Goal: Obtain resource: Obtain resource

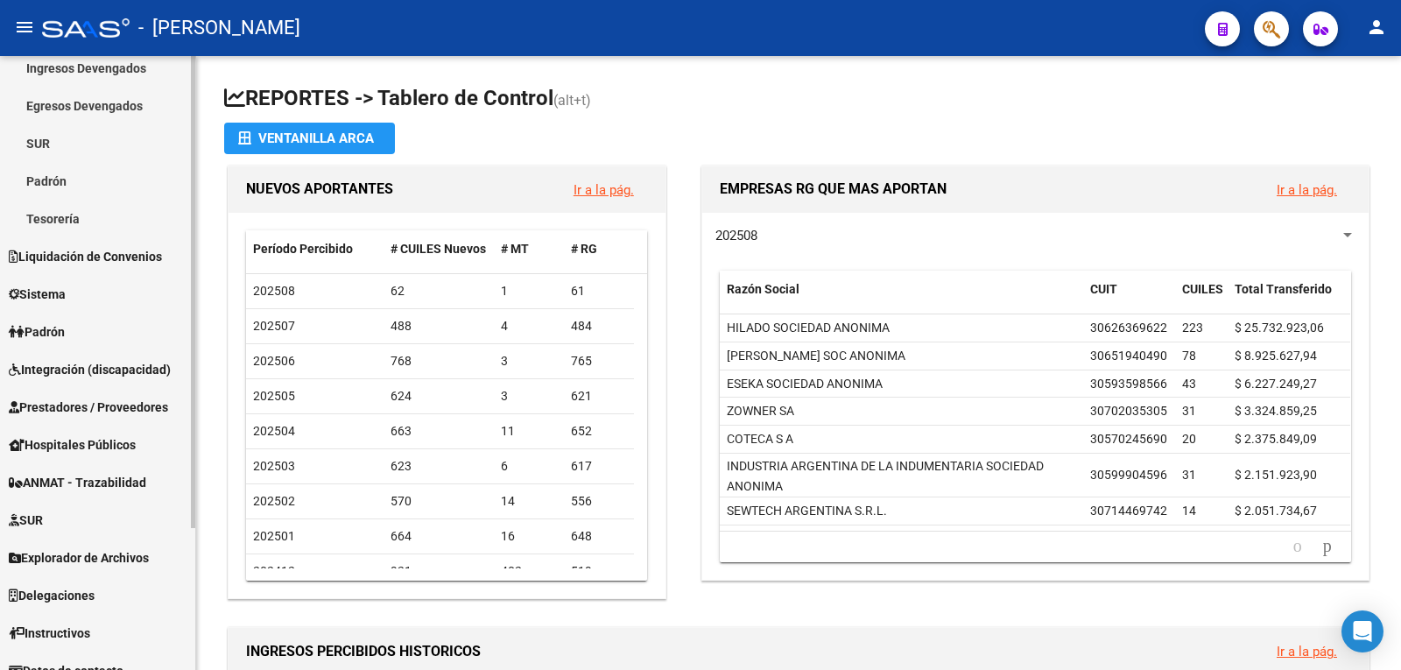
scroll to position [175, 0]
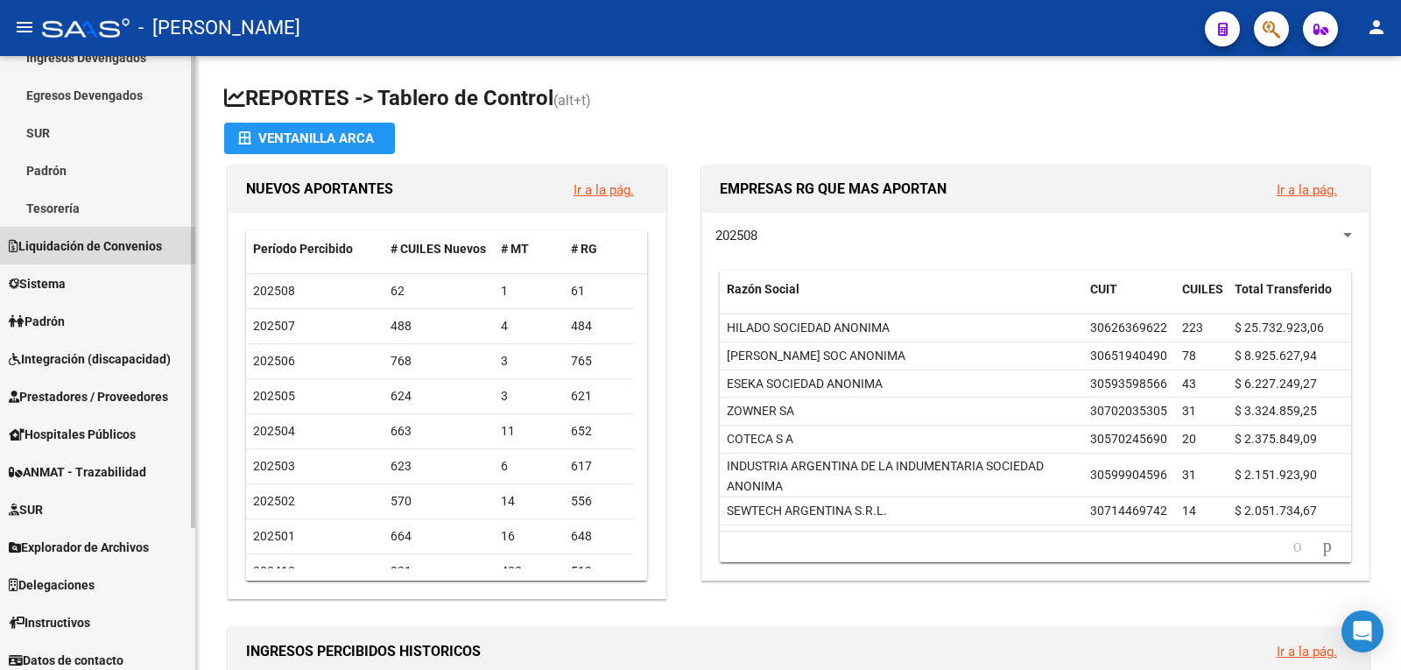
click at [146, 244] on span "Liquidación de Convenios" at bounding box center [85, 245] width 153 height 19
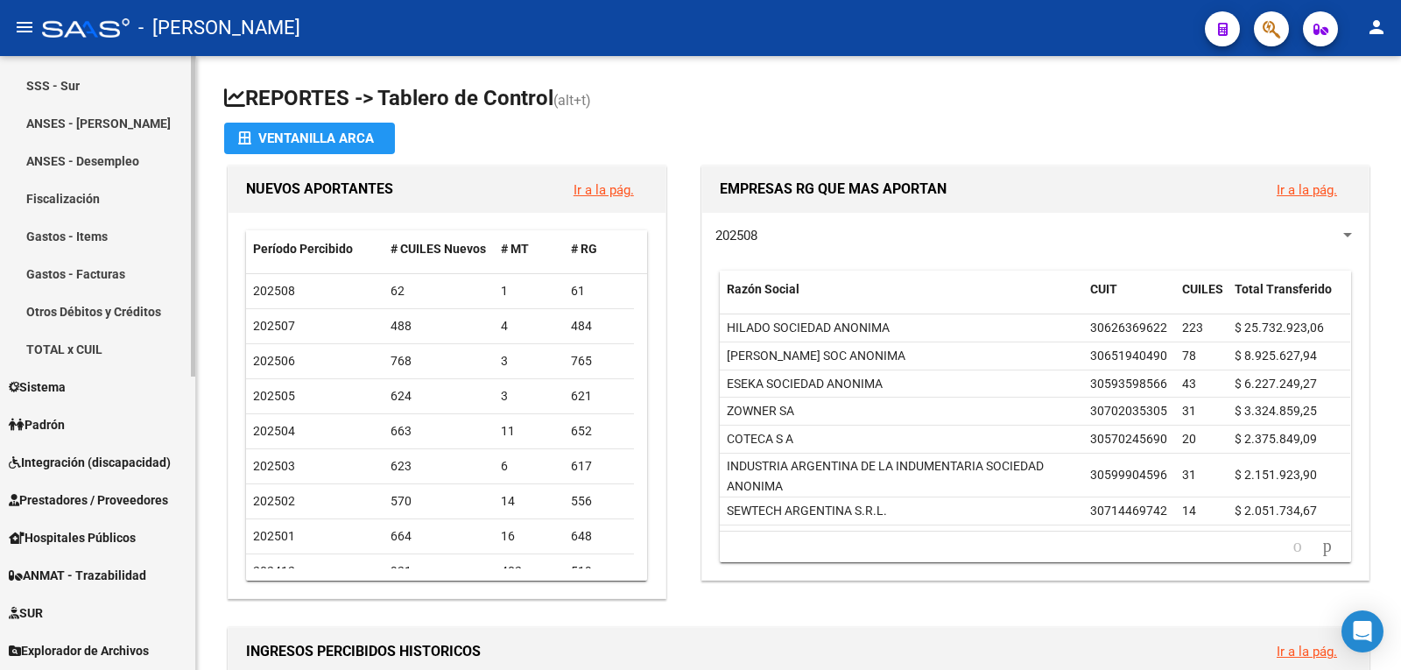
scroll to position [525, 0]
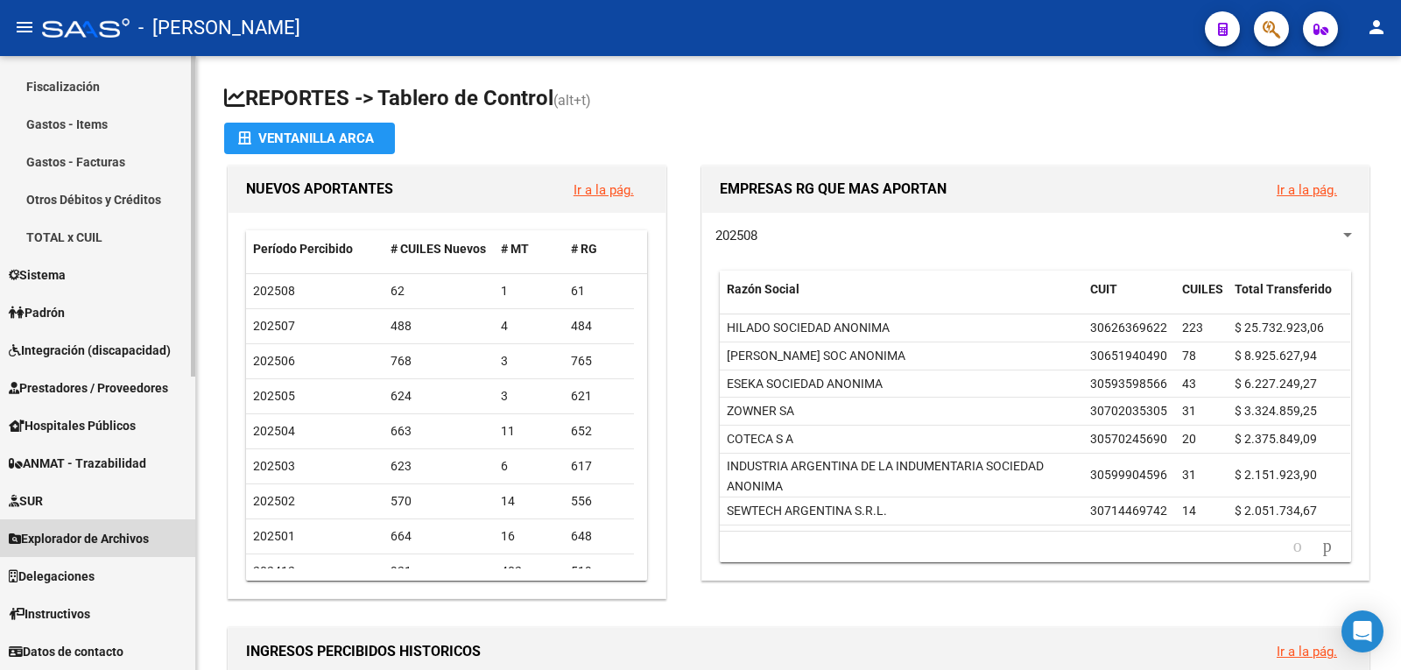
click at [81, 520] on link "Explorador de Archivos" at bounding box center [97, 538] width 195 height 38
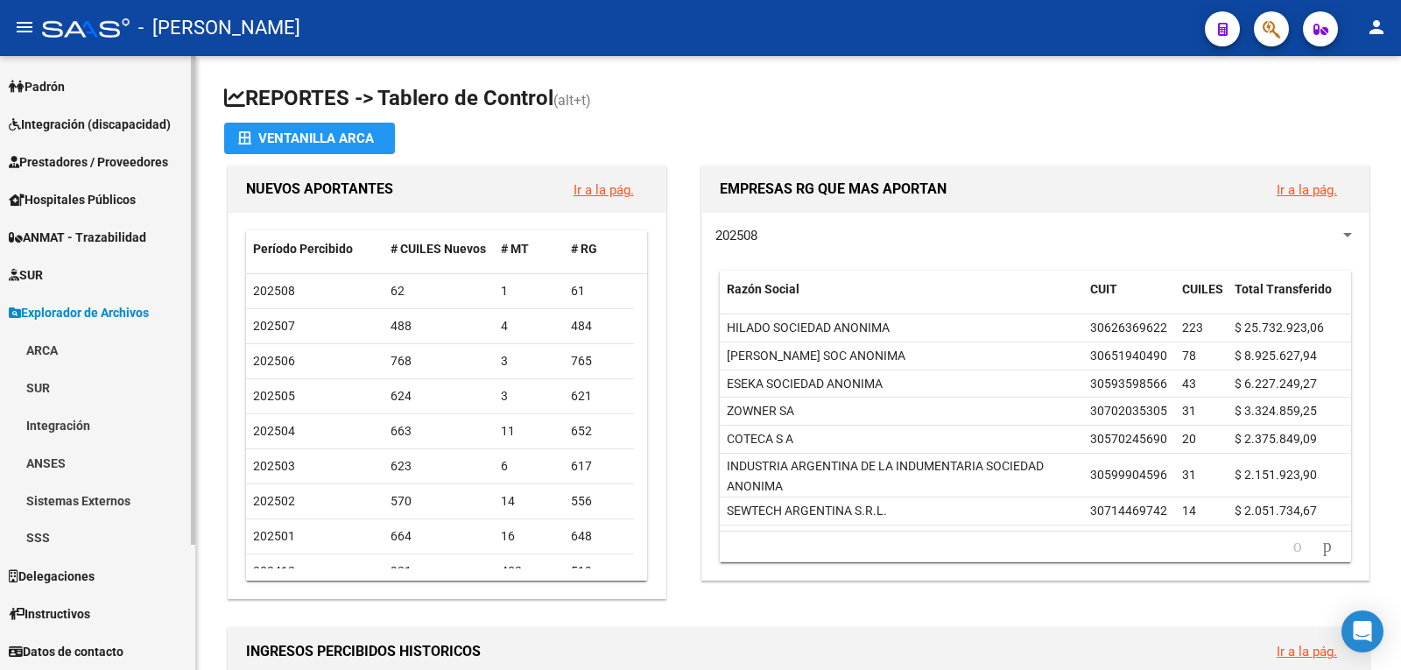
scroll to position [146, 0]
click at [107, 352] on link "ARCA" at bounding box center [97, 350] width 195 height 38
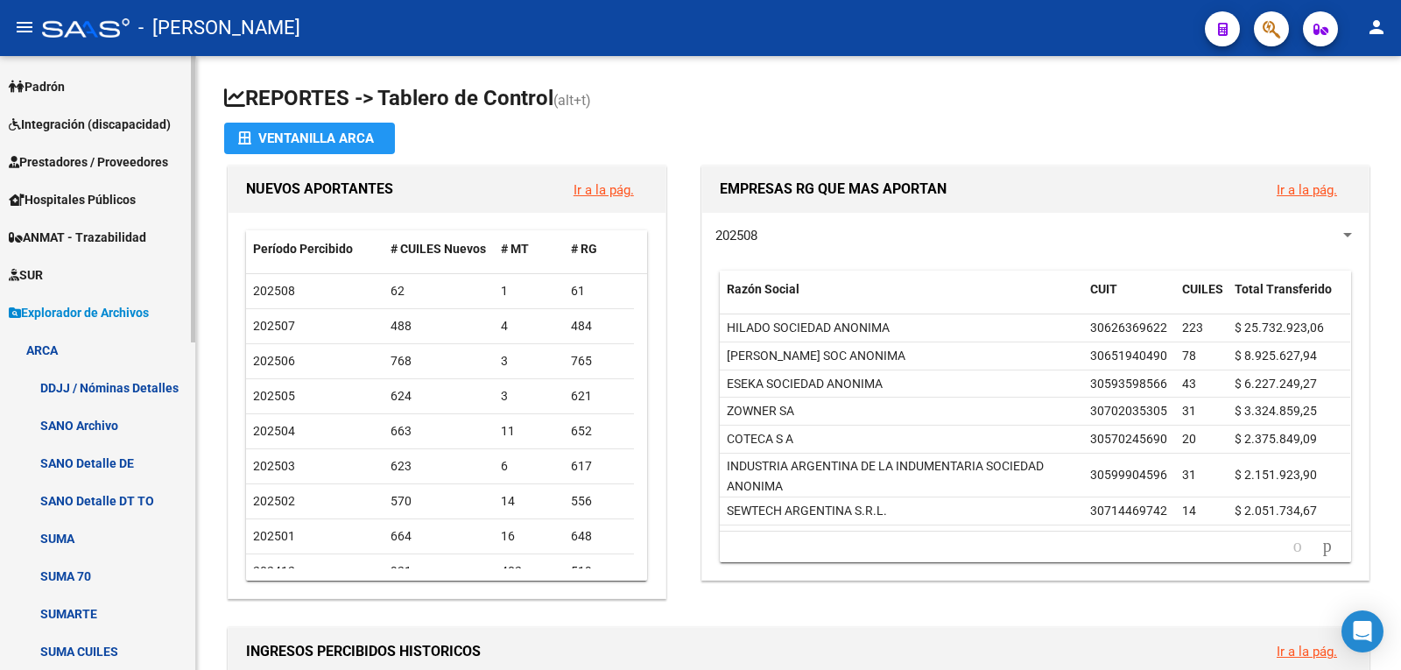
click at [131, 389] on link "DDJJ / Nóminas Detalles" at bounding box center [97, 388] width 195 height 38
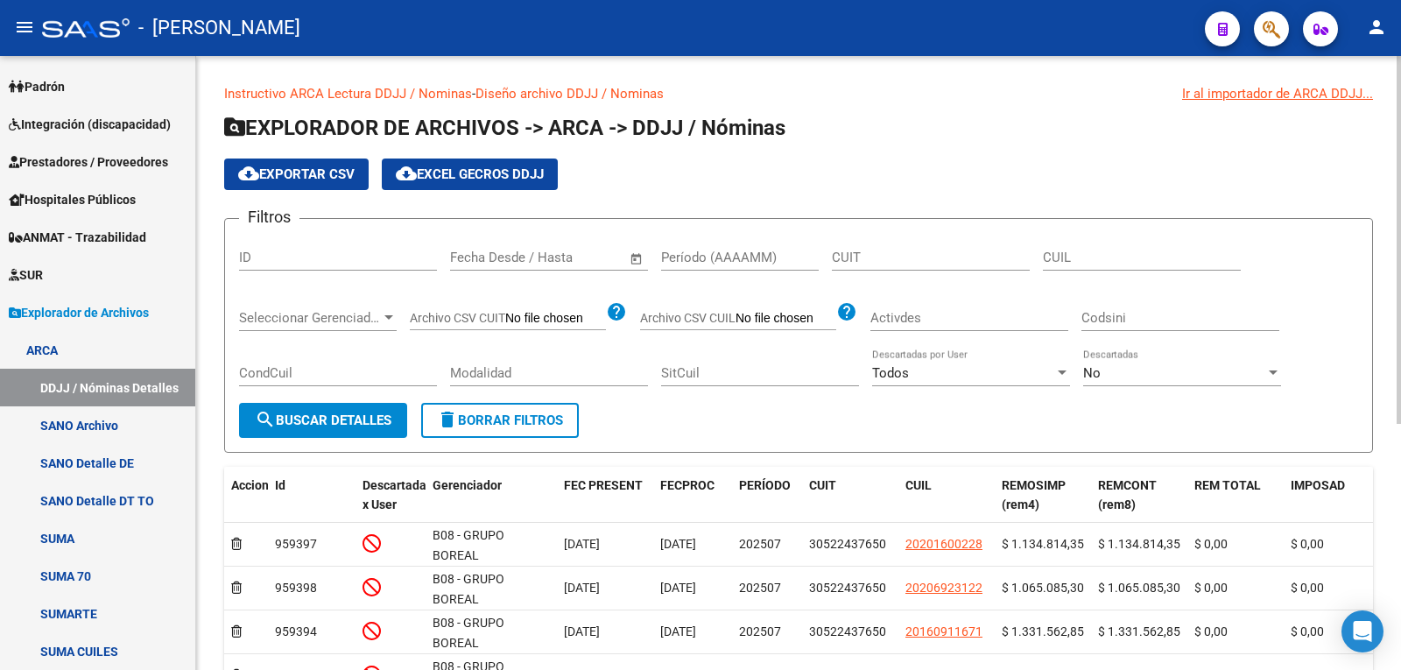
click at [631, 261] on span "Open calendar" at bounding box center [637, 258] width 42 height 42
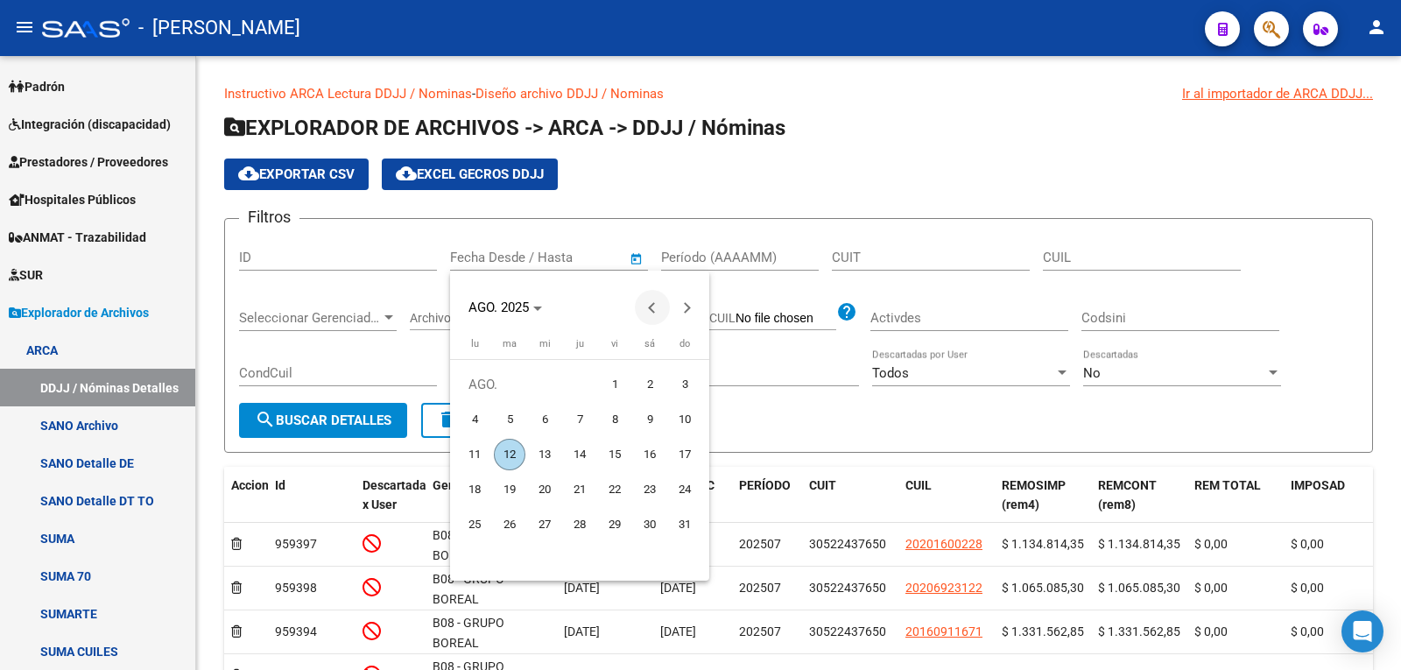
click at [655, 314] on span "Previous month" at bounding box center [652, 307] width 35 height 35
click at [521, 307] on span "[DATE]" at bounding box center [495, 307] width 53 height 12
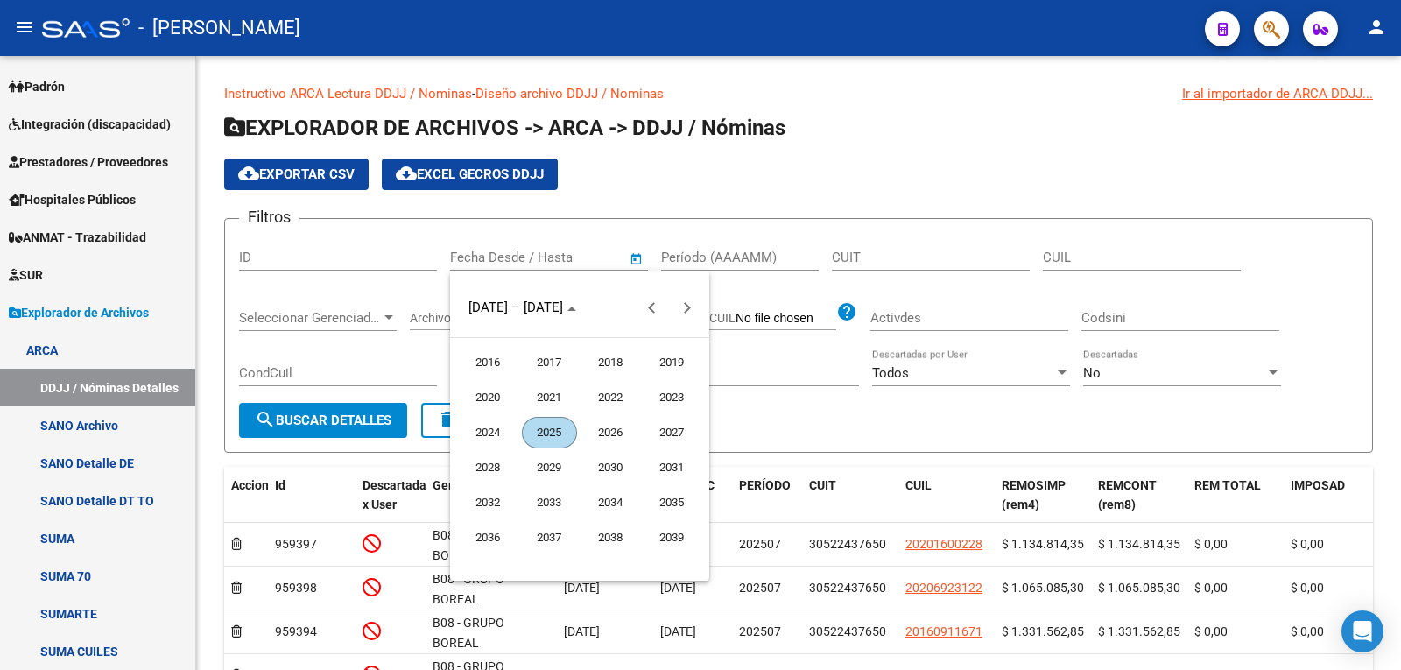
click at [665, 405] on span "2023" at bounding box center [672, 398] width 55 height 32
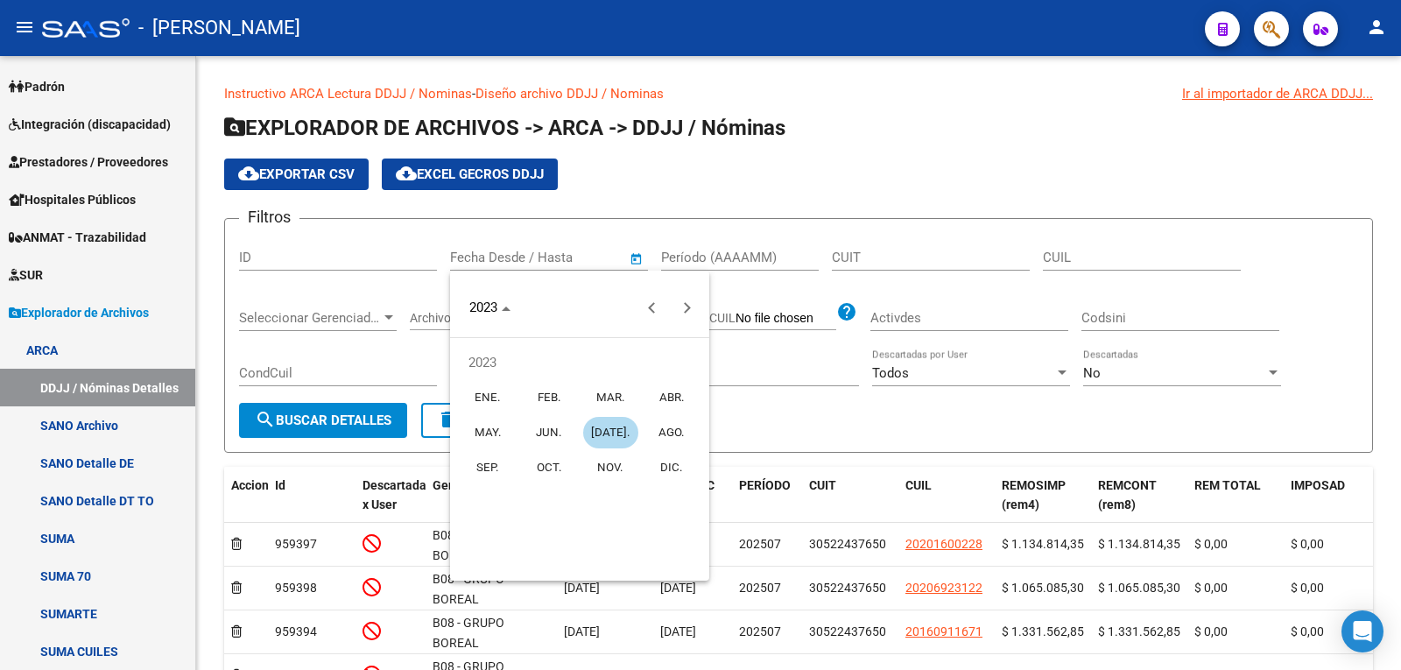
click at [631, 460] on span "NOV." at bounding box center [610, 468] width 55 height 32
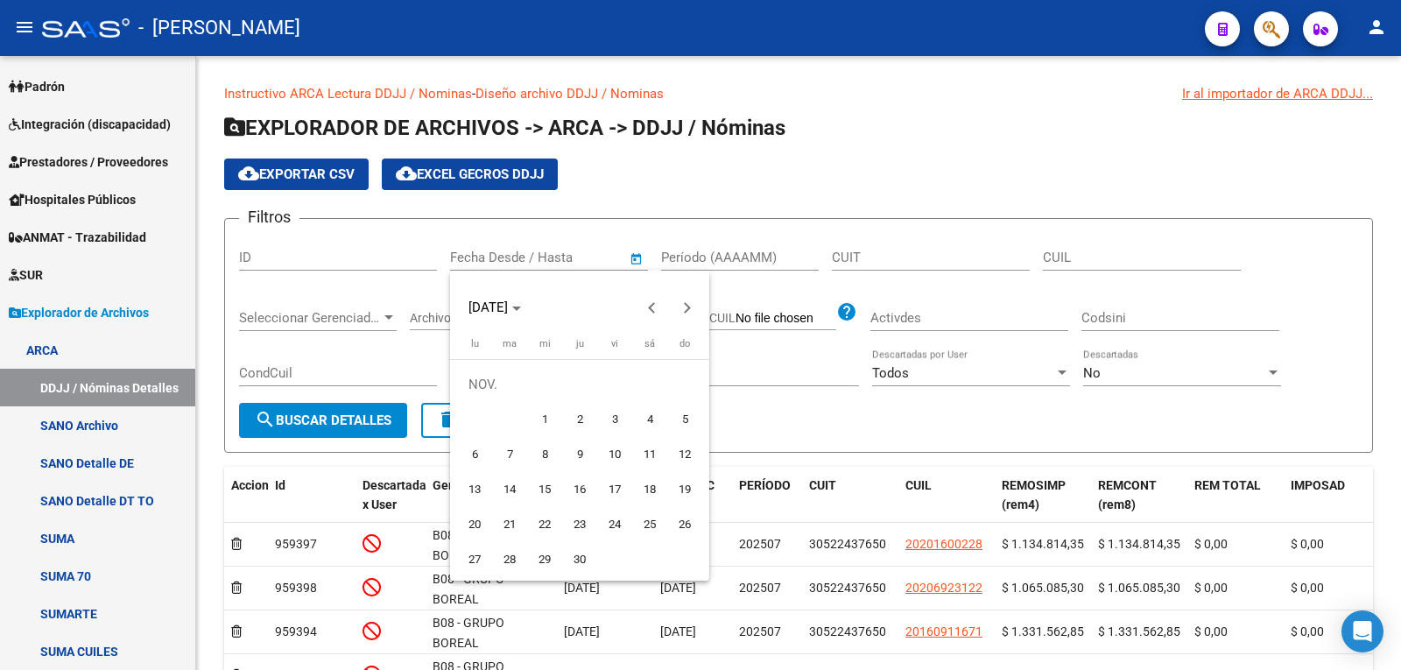
click at [532, 416] on span "1" at bounding box center [545, 420] width 32 height 32
type input "[DATE]"
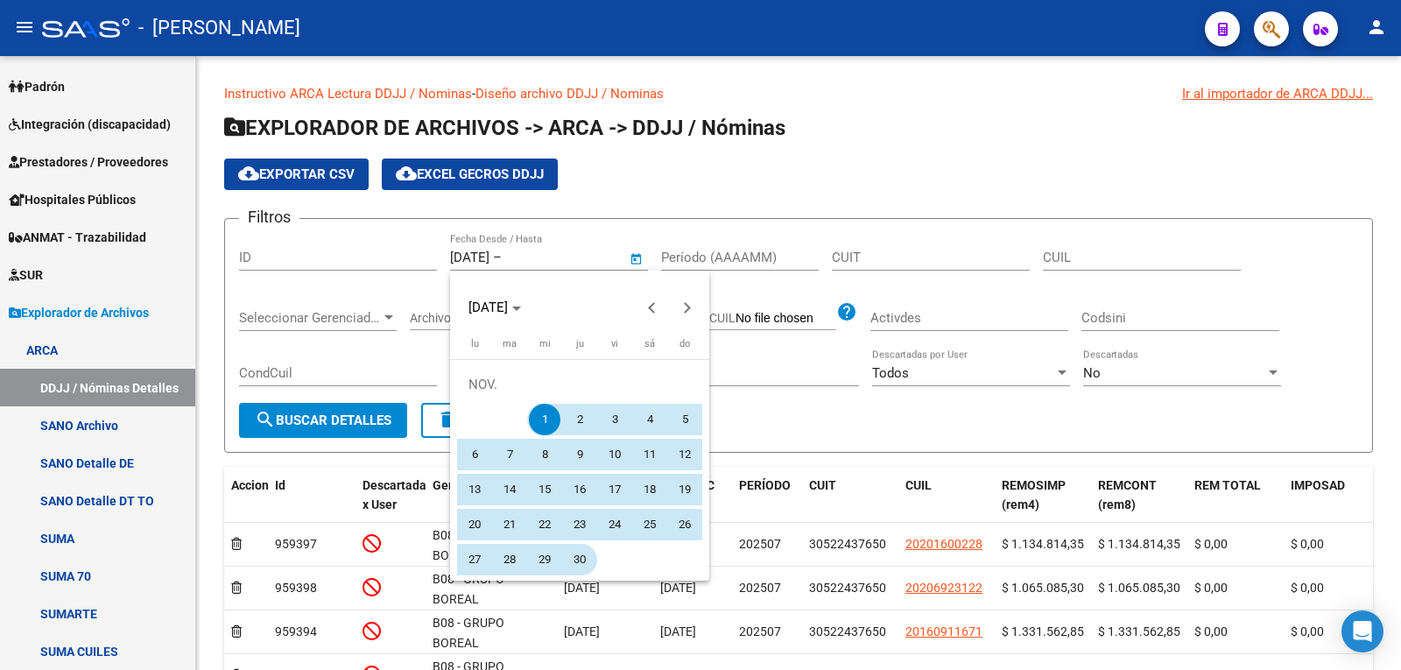
click at [581, 560] on span "30" at bounding box center [580, 560] width 32 height 32
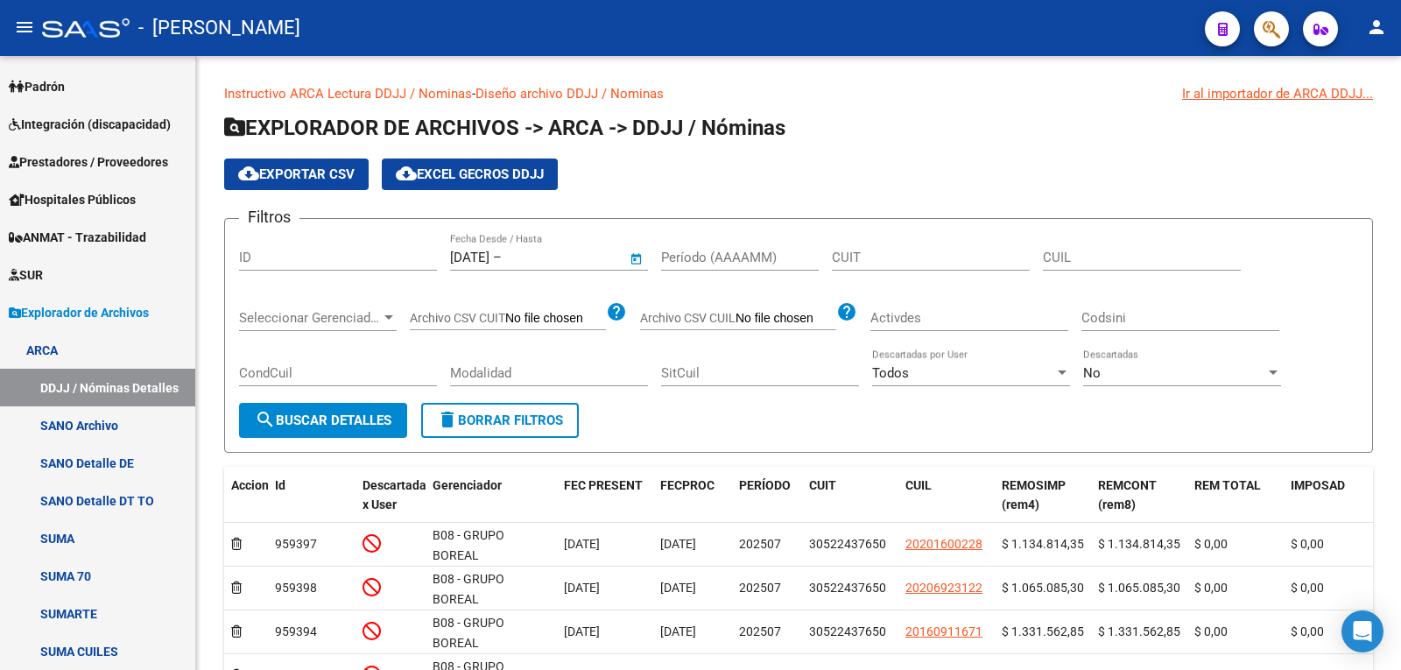
type input "[DATE]"
click at [348, 427] on span "search Buscar Detalles" at bounding box center [323, 420] width 137 height 16
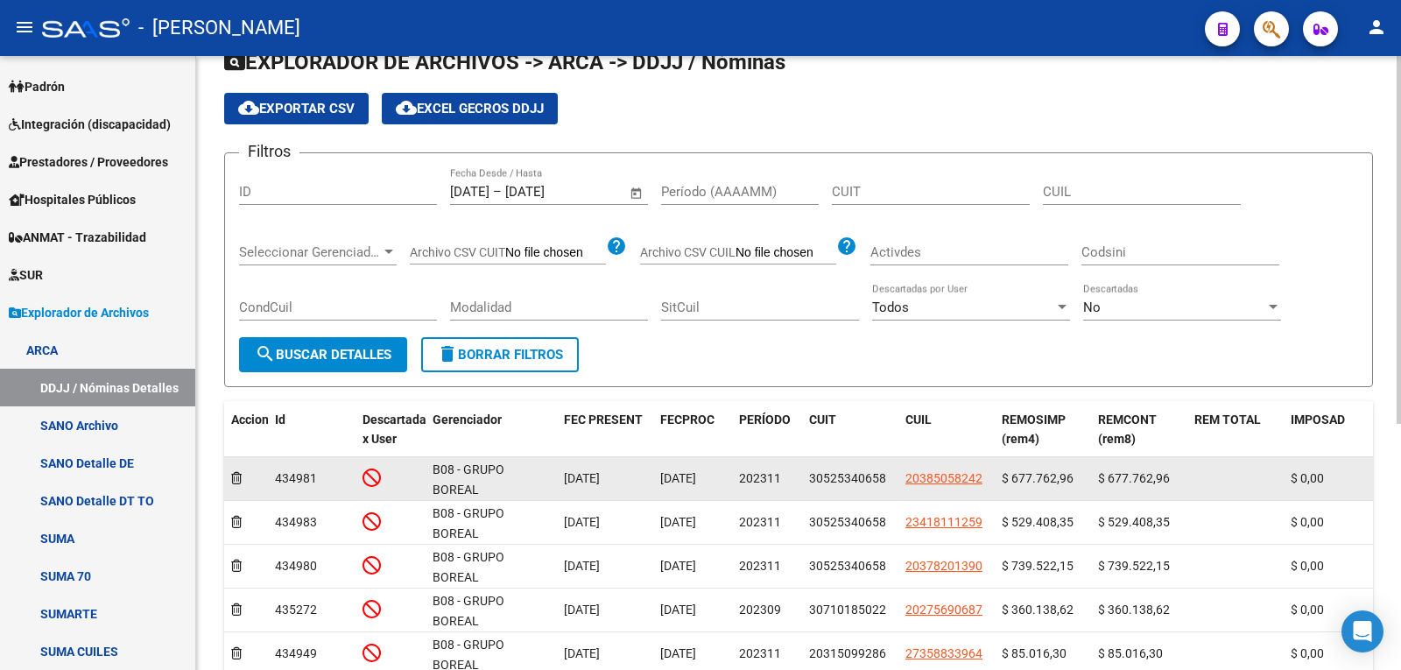
scroll to position [263, 0]
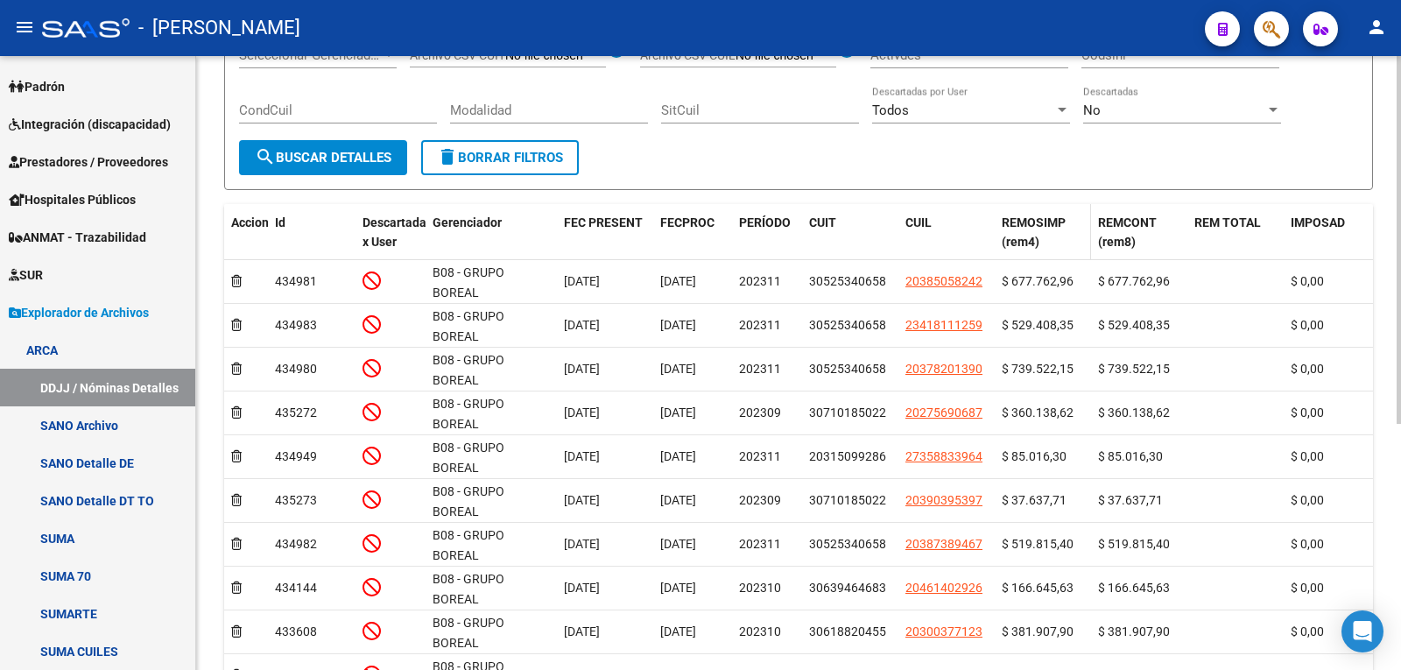
click at [1032, 240] on span "REMOSIMP (rem4)" at bounding box center [1034, 232] width 64 height 34
click at [1027, 233] on div "REMOSIMP (rem4)" at bounding box center [1043, 233] width 82 height 40
click at [1042, 250] on div "REMOSIMP (rem4)" at bounding box center [1043, 233] width 82 height 40
click at [1038, 245] on span "REMOSIMP (rem4)" at bounding box center [1034, 232] width 64 height 34
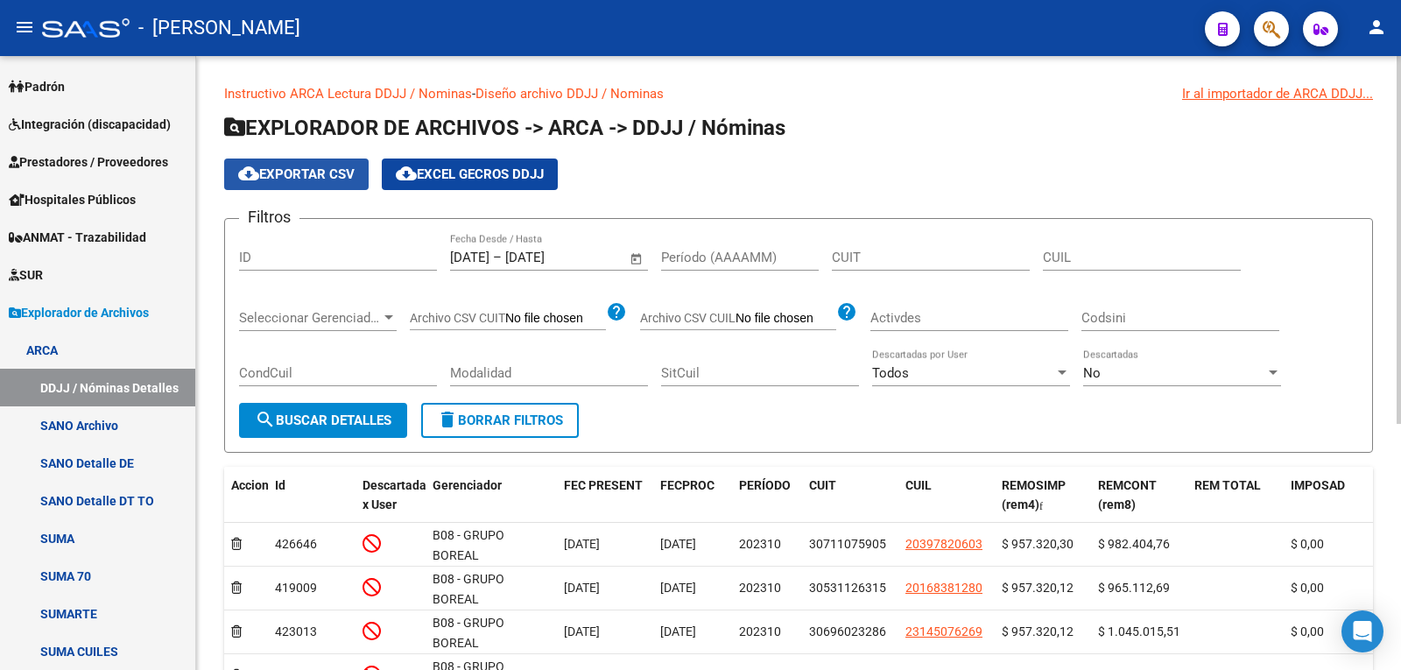
click at [346, 173] on span "cloud_download Exportar CSV" at bounding box center [296, 174] width 116 height 16
click at [562, 263] on input "[DATE]" at bounding box center [547, 258] width 85 height 16
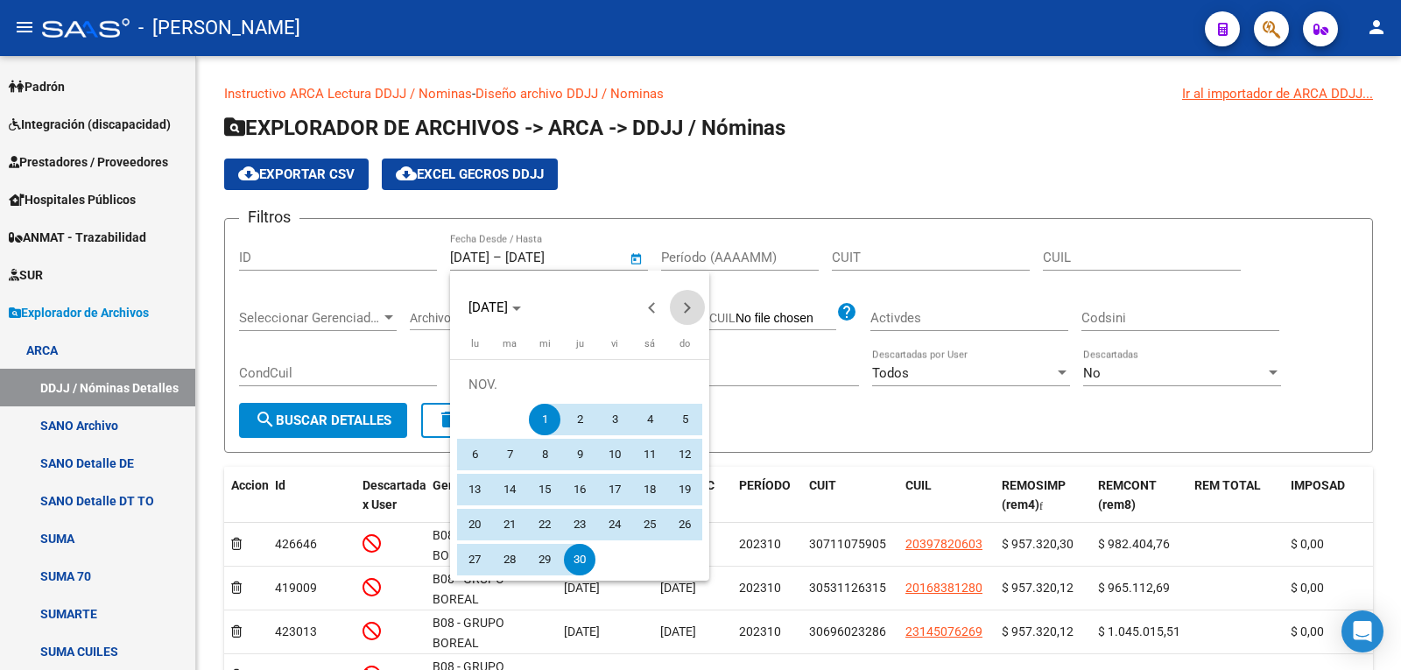
click at [687, 314] on span "Next month" at bounding box center [687, 307] width 35 height 35
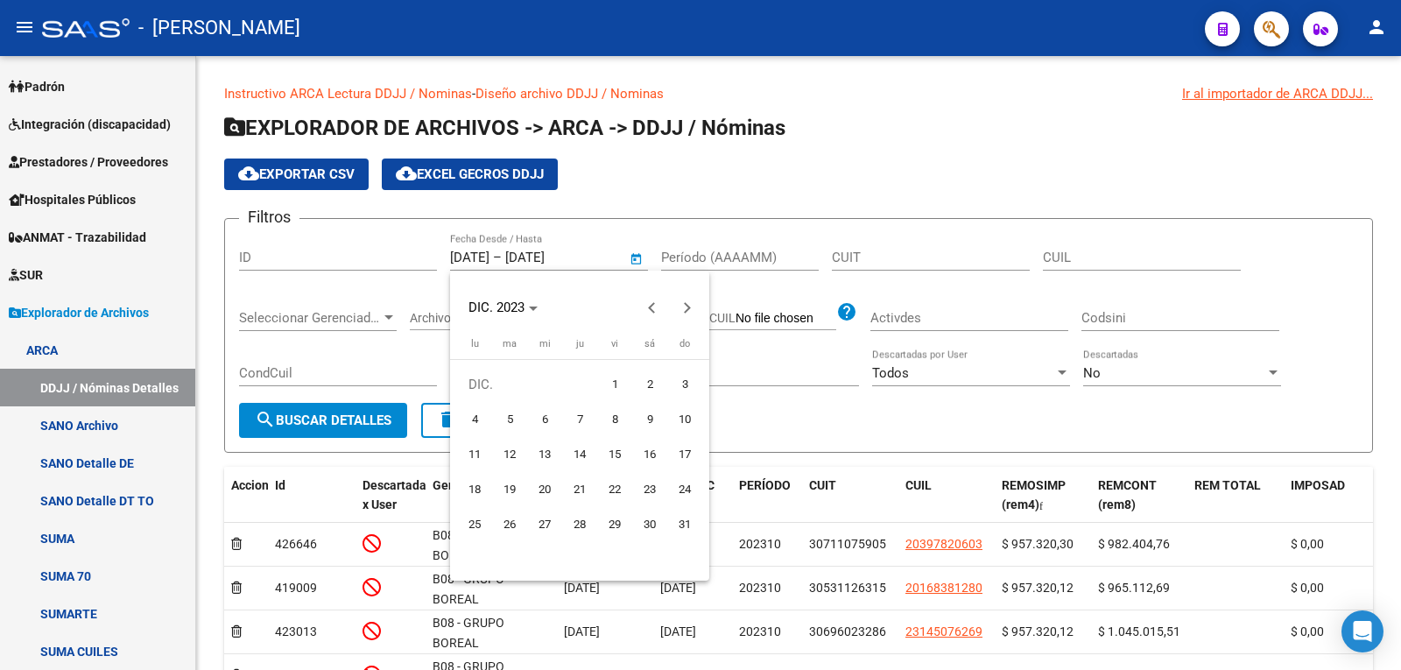
click at [602, 387] on span "1" at bounding box center [615, 385] width 32 height 32
type input "[DATE]"
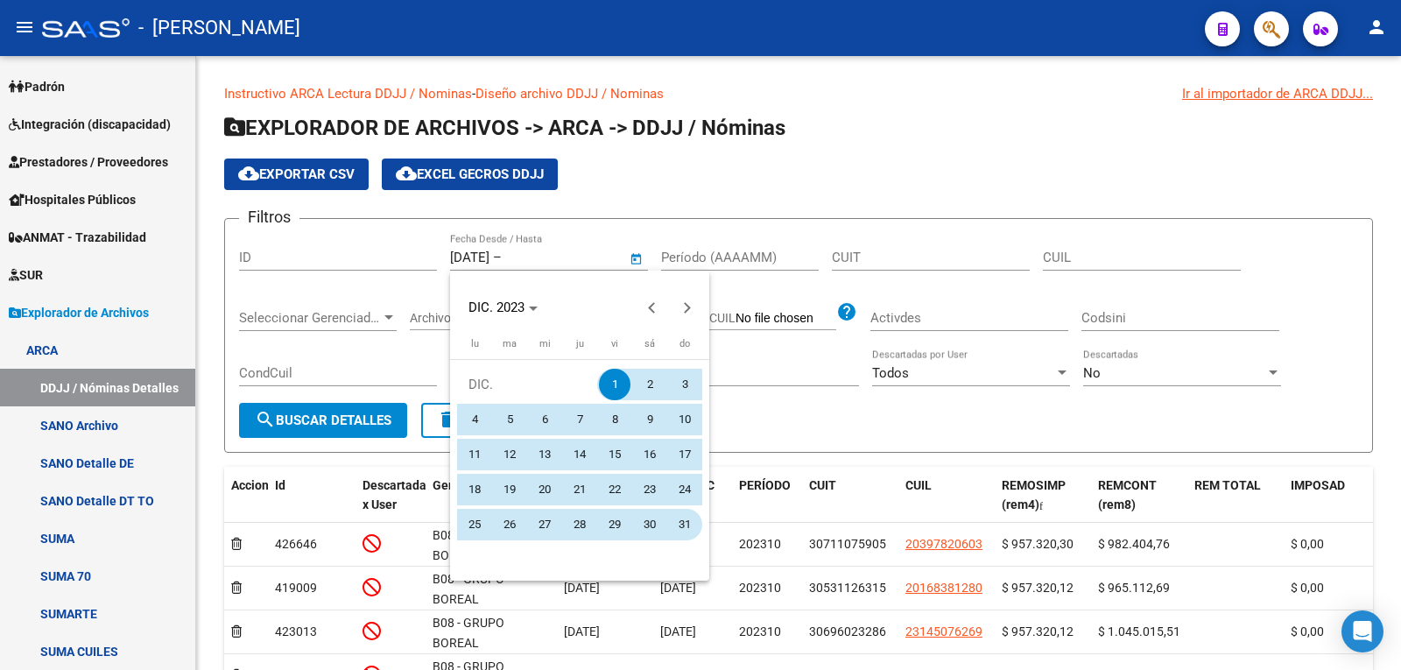
click at [676, 522] on span "31" at bounding box center [685, 525] width 32 height 32
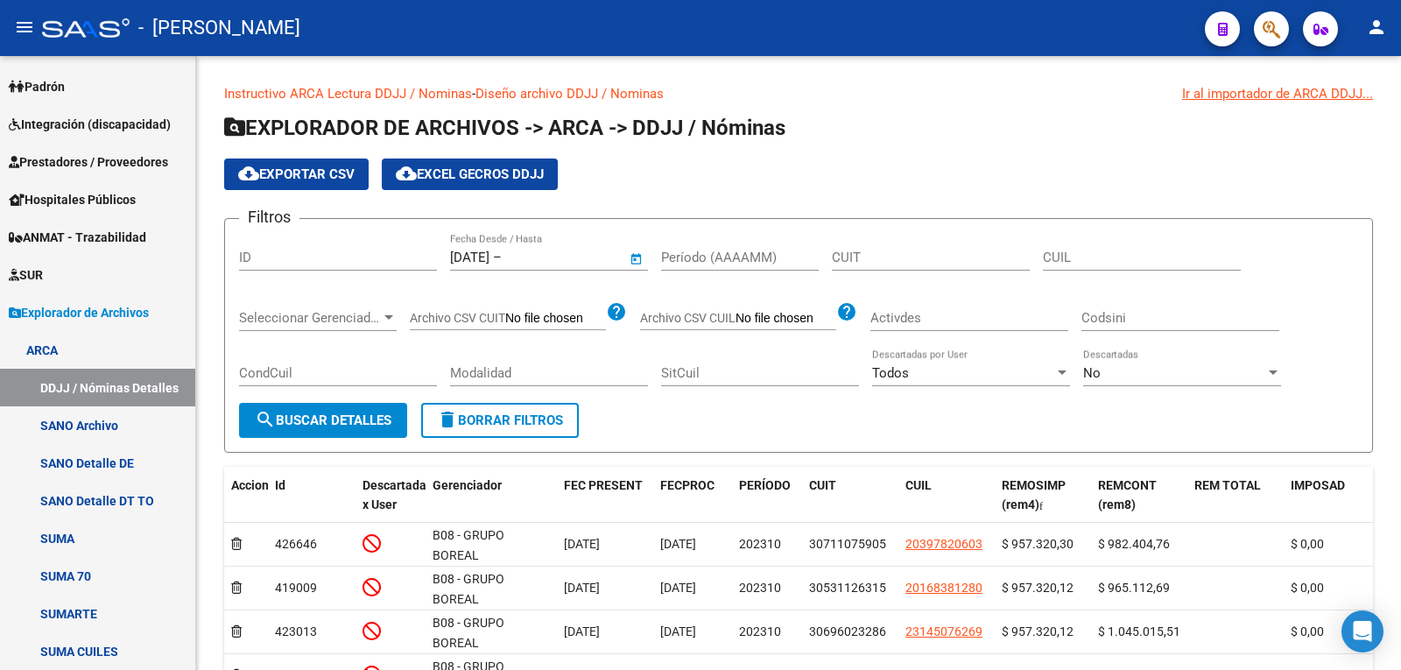
type input "[DATE]"
click at [349, 433] on button "search Buscar Detalles" at bounding box center [323, 420] width 168 height 35
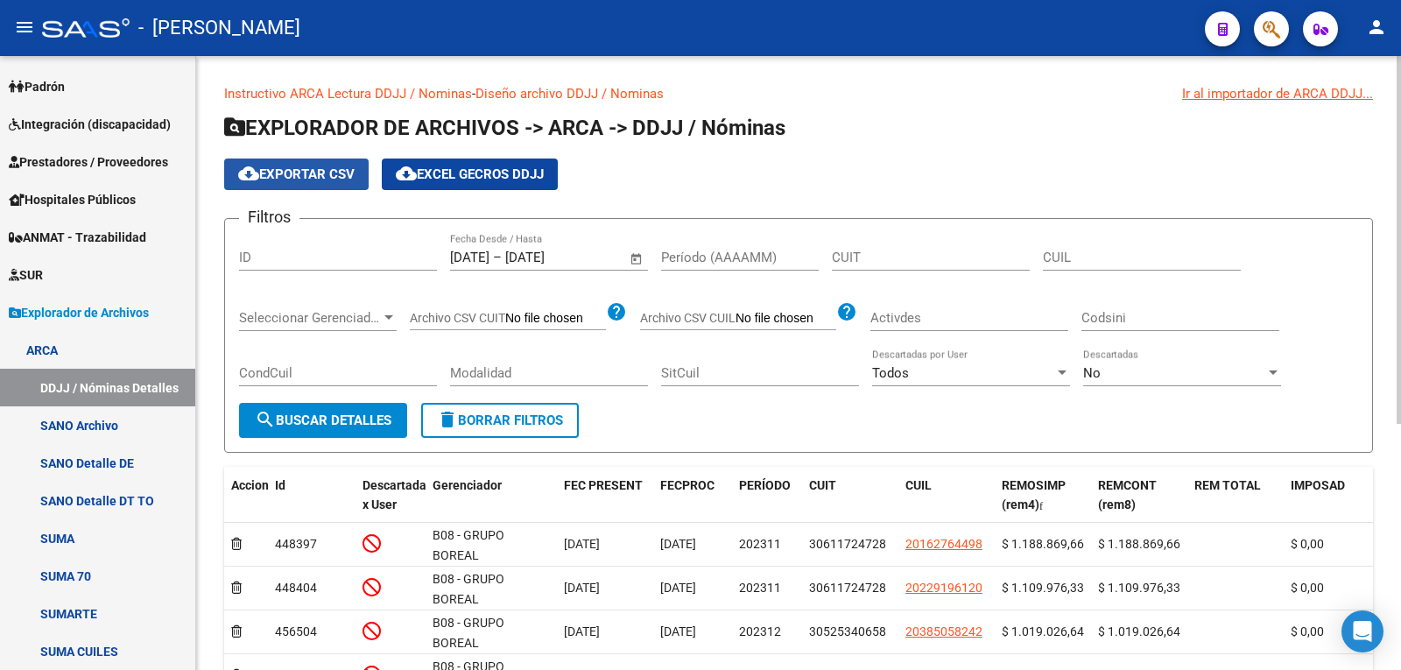
click at [319, 173] on span "cloud_download Exportar CSV" at bounding box center [296, 174] width 116 height 16
click at [635, 250] on span "Open calendar" at bounding box center [637, 258] width 42 height 42
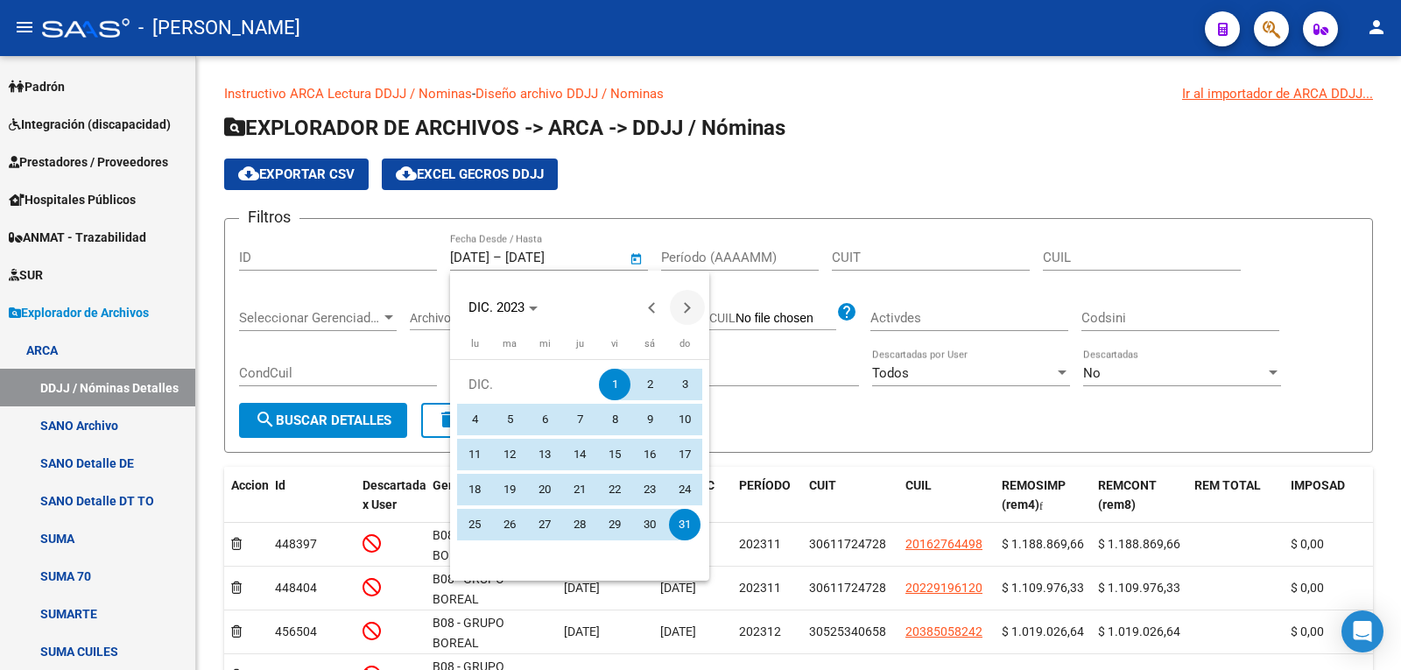
click at [686, 305] on button "Next month" at bounding box center [687, 307] width 35 height 35
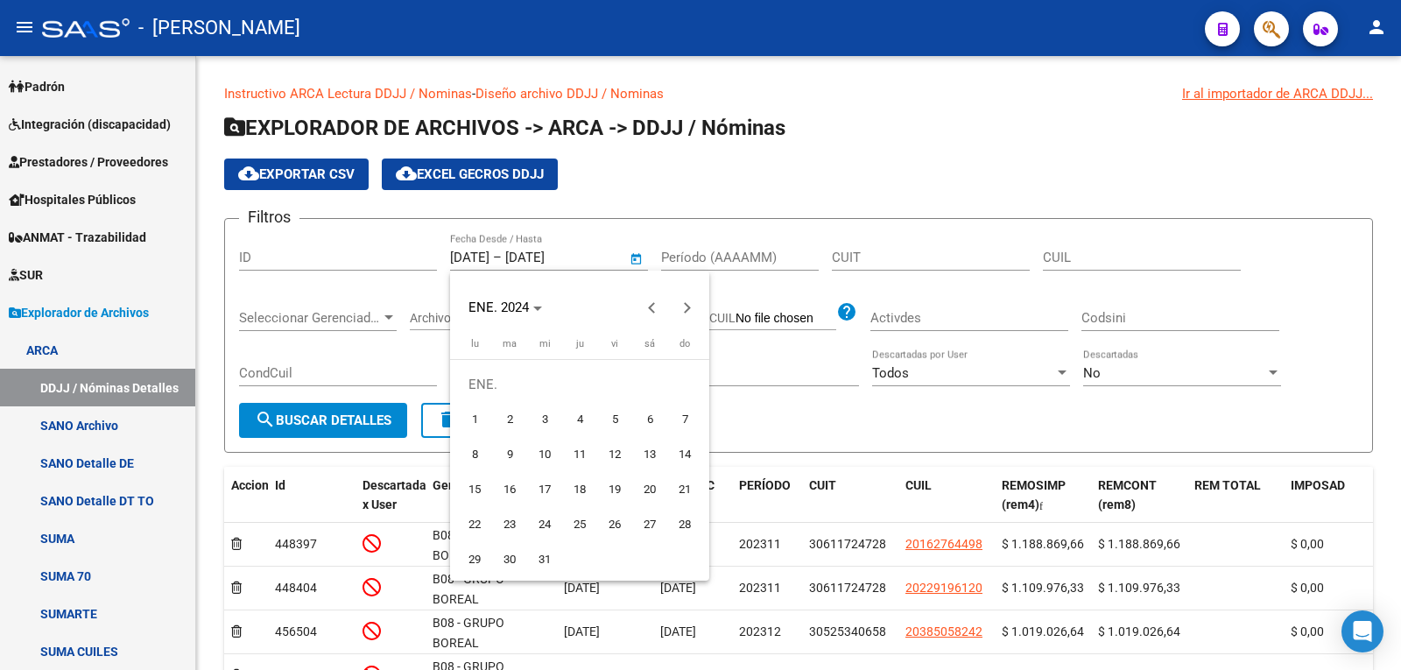
click at [474, 420] on span "1" at bounding box center [475, 420] width 32 height 32
type input "[DATE]"
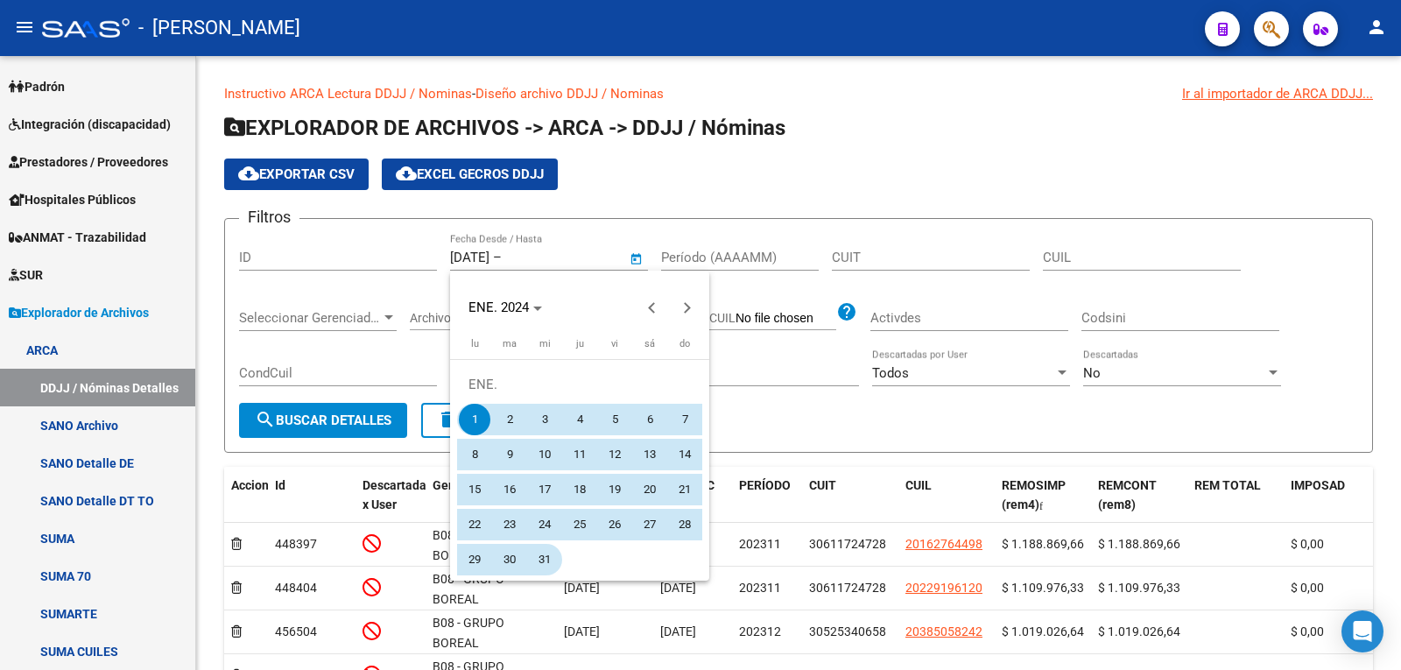
click at [531, 562] on span "31" at bounding box center [545, 560] width 32 height 32
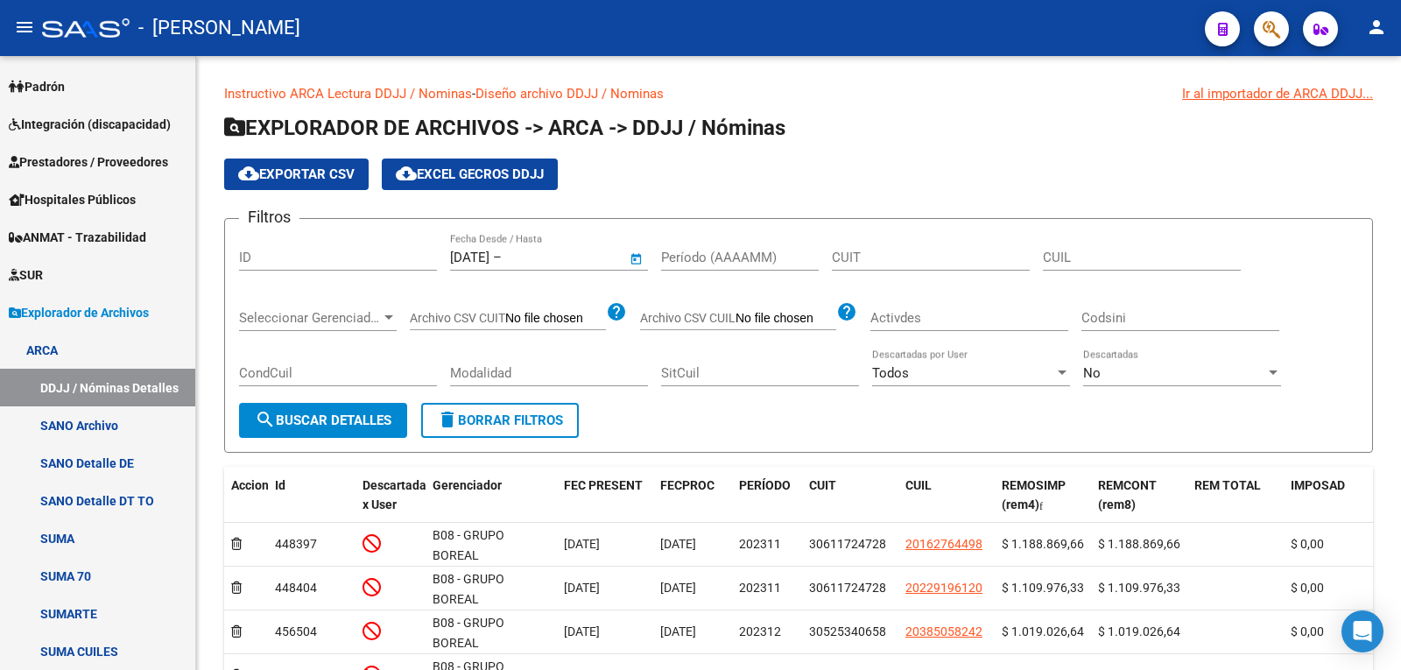
type input "[DATE]"
click at [354, 418] on span "search Buscar Detalles" at bounding box center [323, 420] width 137 height 16
click at [311, 182] on button "cloud_download Exportar CSV" at bounding box center [296, 175] width 144 height 32
click at [640, 255] on span "Open calendar" at bounding box center [637, 258] width 42 height 42
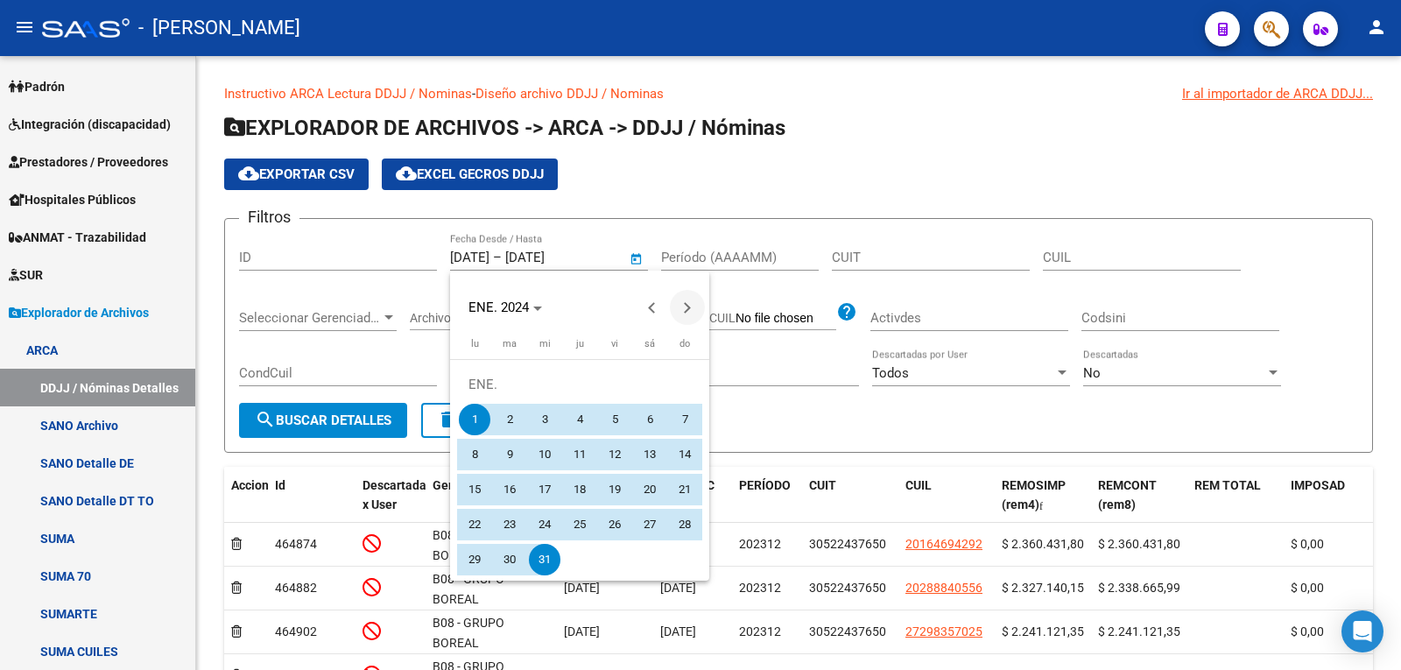
click at [693, 310] on span "Next month" at bounding box center [687, 307] width 35 height 35
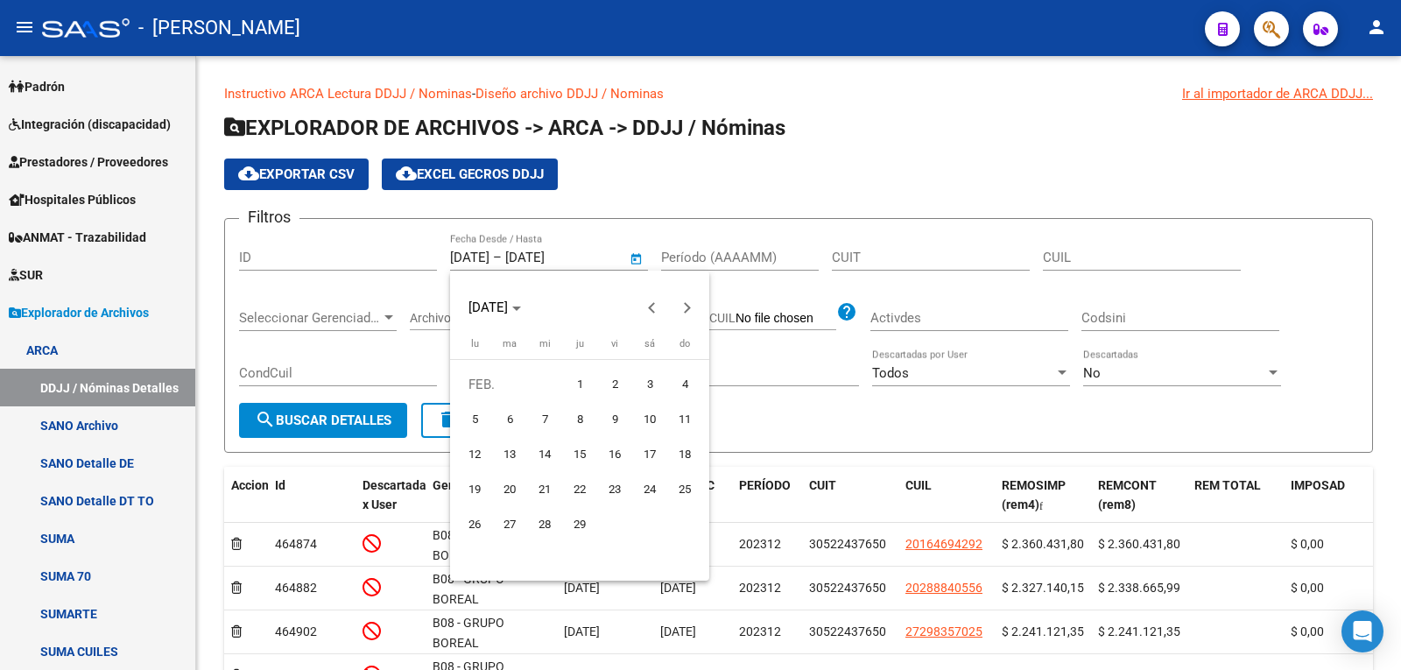
click at [567, 383] on span "1" at bounding box center [580, 385] width 32 height 32
type input "[DATE]"
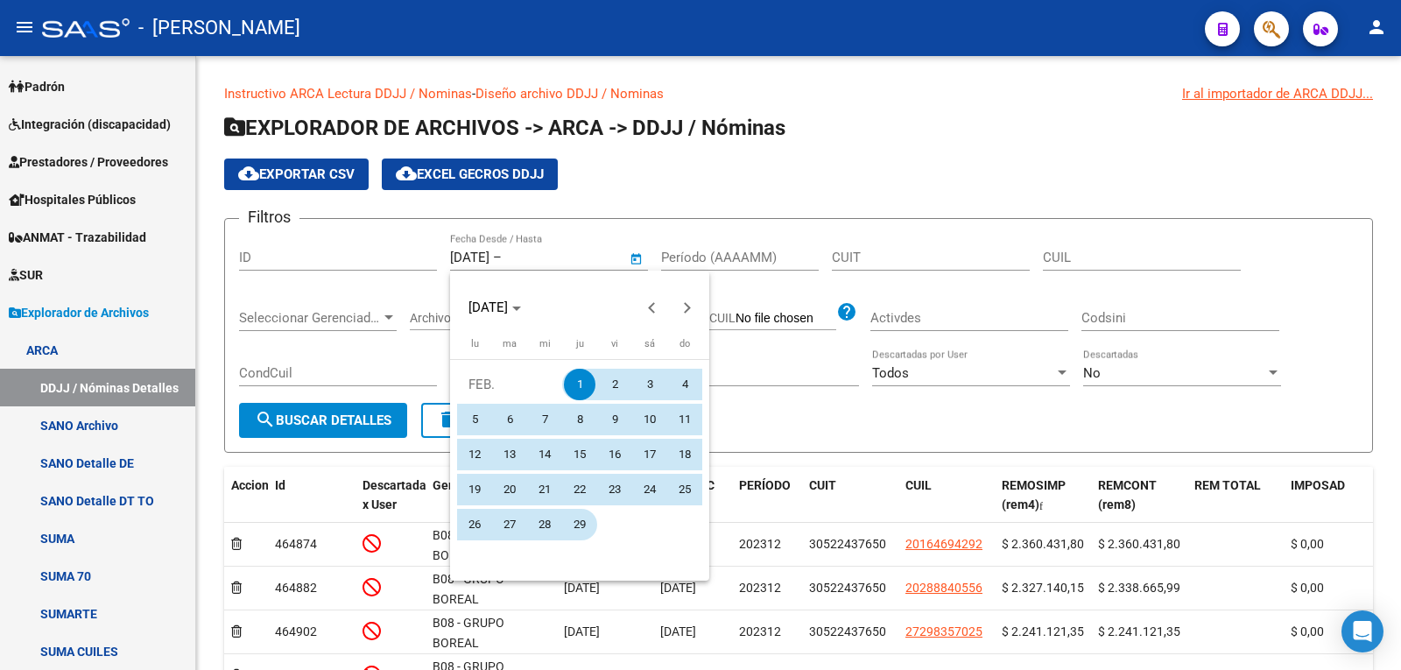
click at [590, 531] on span "29" at bounding box center [580, 525] width 32 height 32
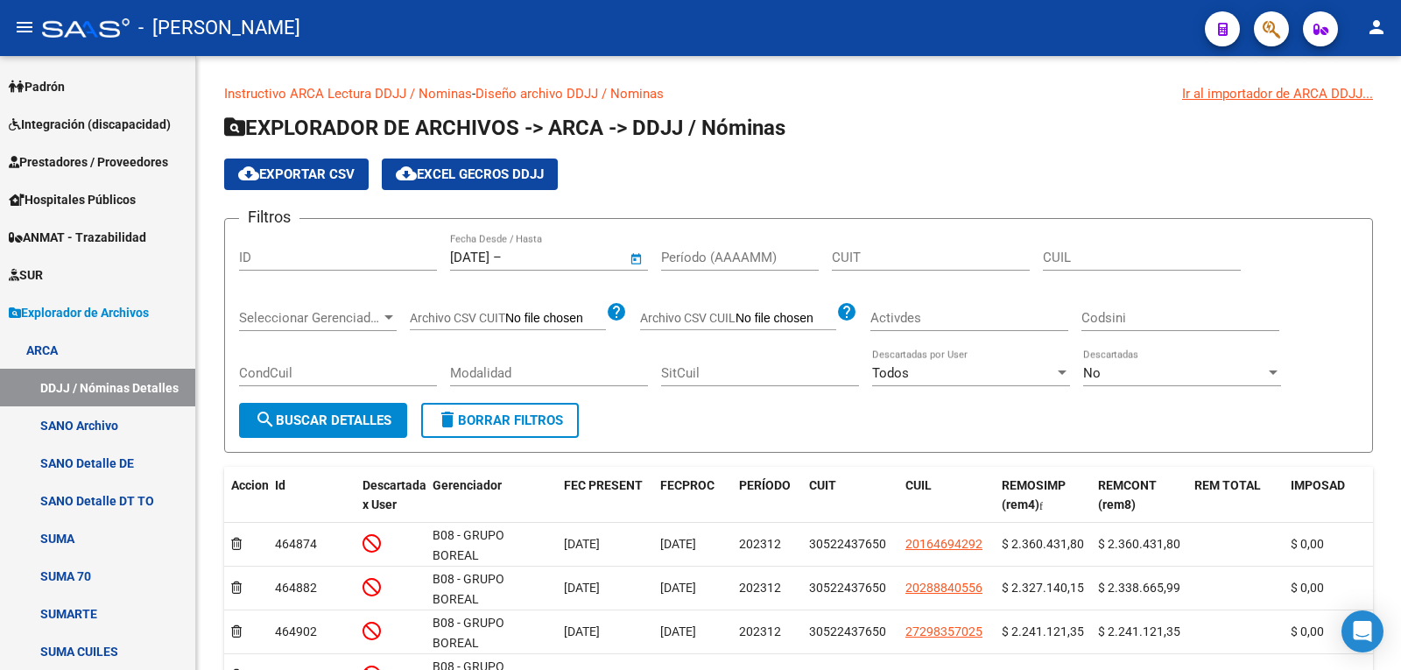
type input "[DATE]"
click at [346, 421] on span "search Buscar Detalles" at bounding box center [323, 420] width 137 height 16
click at [314, 176] on span "cloud_download Exportar CSV" at bounding box center [296, 174] width 116 height 16
click at [642, 251] on span "Open calendar" at bounding box center [637, 258] width 42 height 42
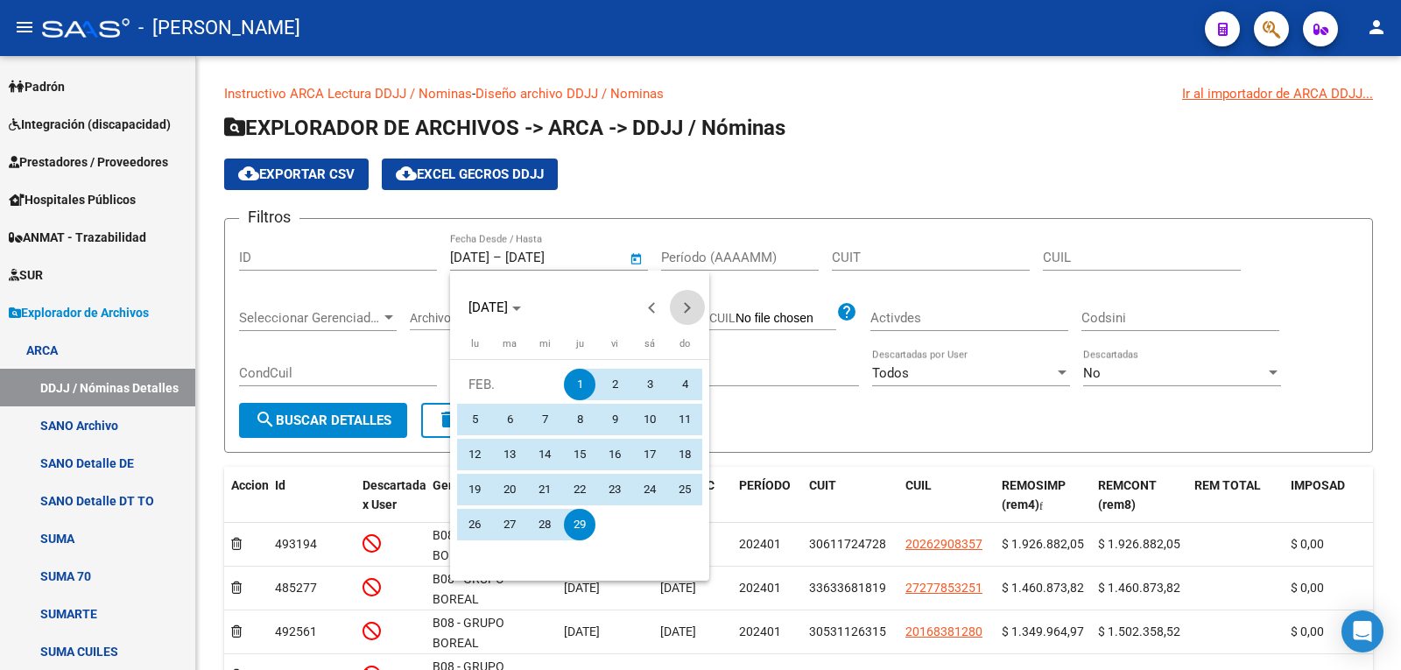
click at [694, 310] on span "Next month" at bounding box center [687, 307] width 35 height 35
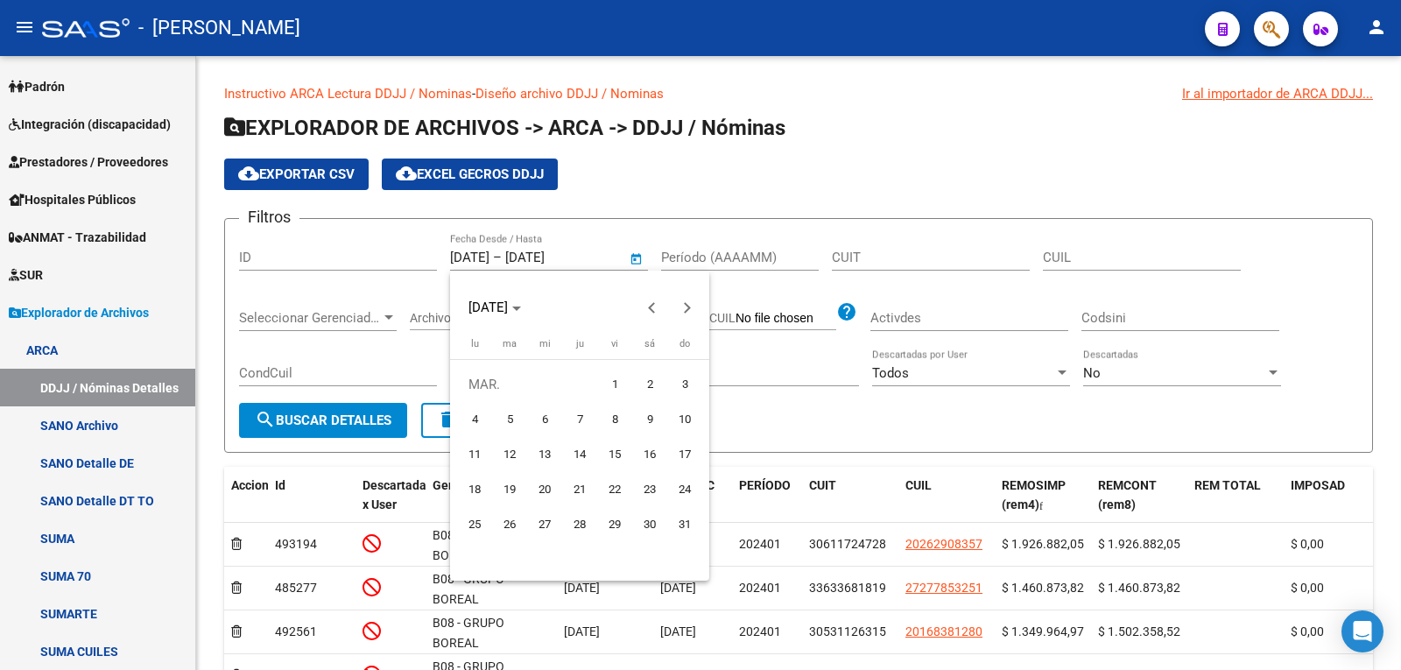
click at [613, 380] on span "1" at bounding box center [615, 385] width 32 height 32
type input "[DATE]"
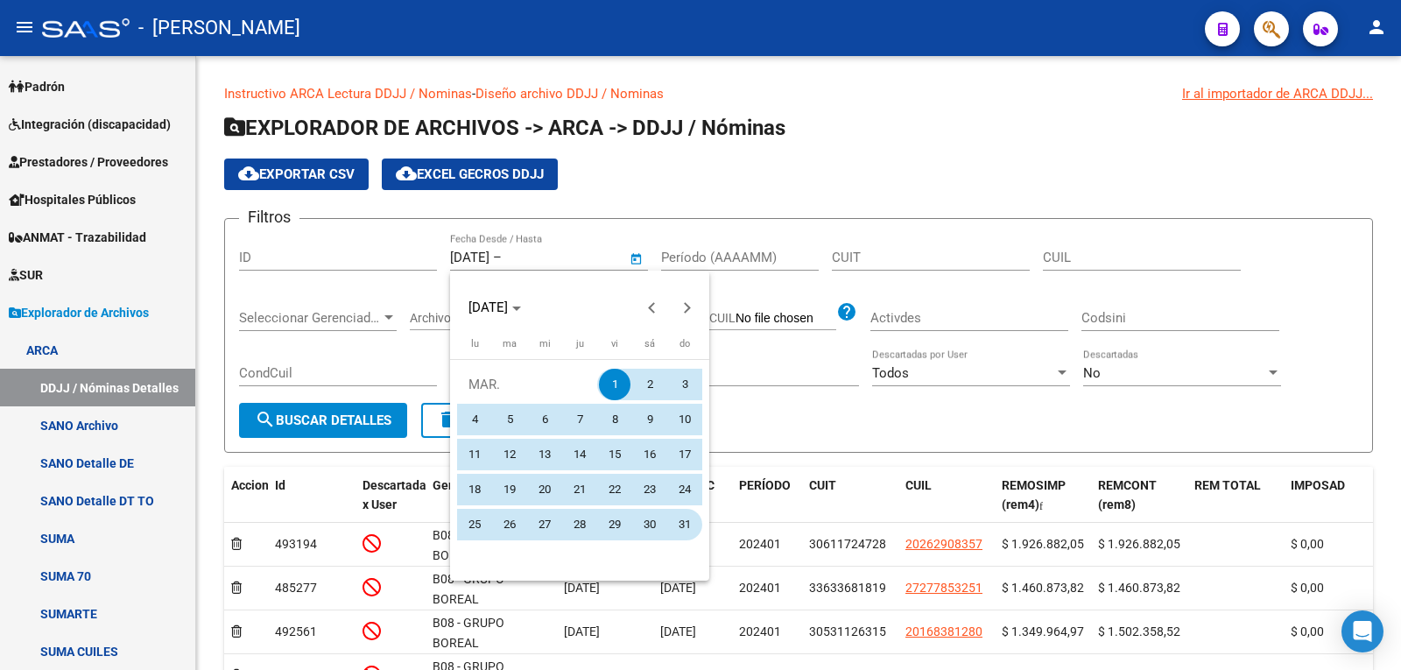
click at [681, 527] on span "31" at bounding box center [685, 525] width 32 height 32
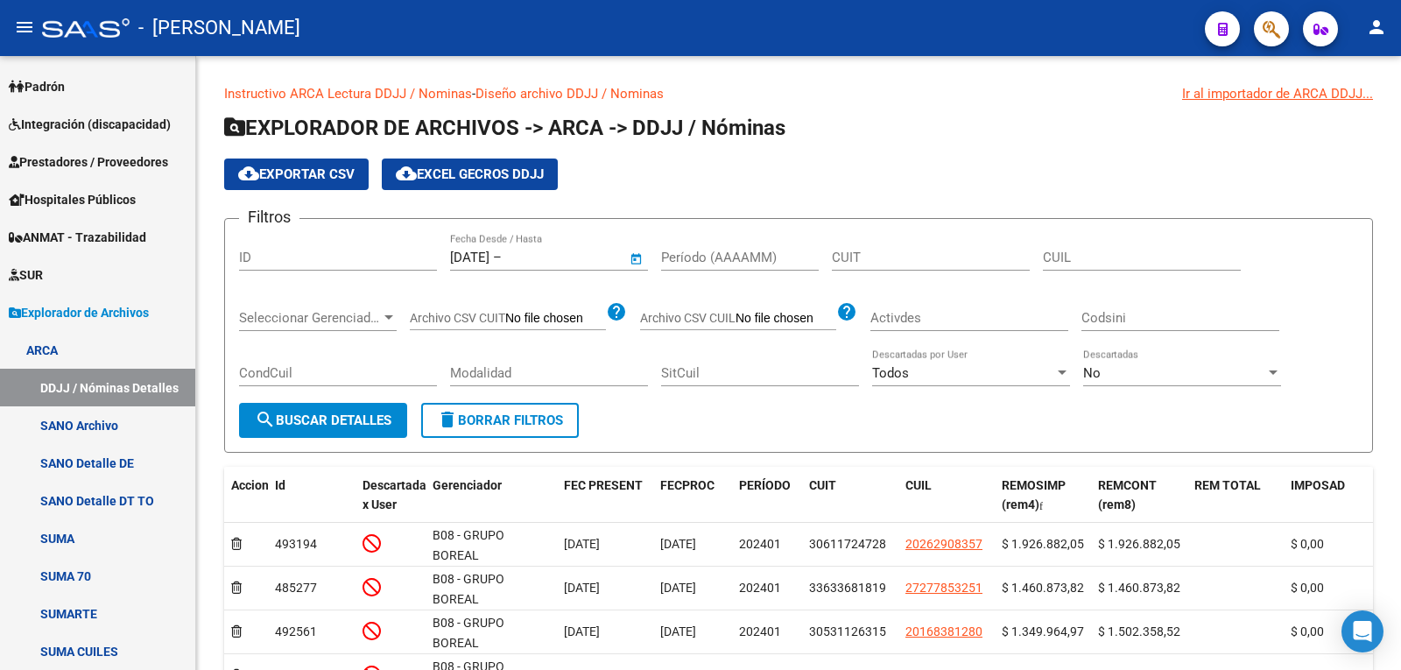
type input "[DATE]"
click at [357, 414] on span "search Buscar Detalles" at bounding box center [323, 420] width 137 height 16
click at [643, 260] on span "Open calendar" at bounding box center [637, 258] width 42 height 42
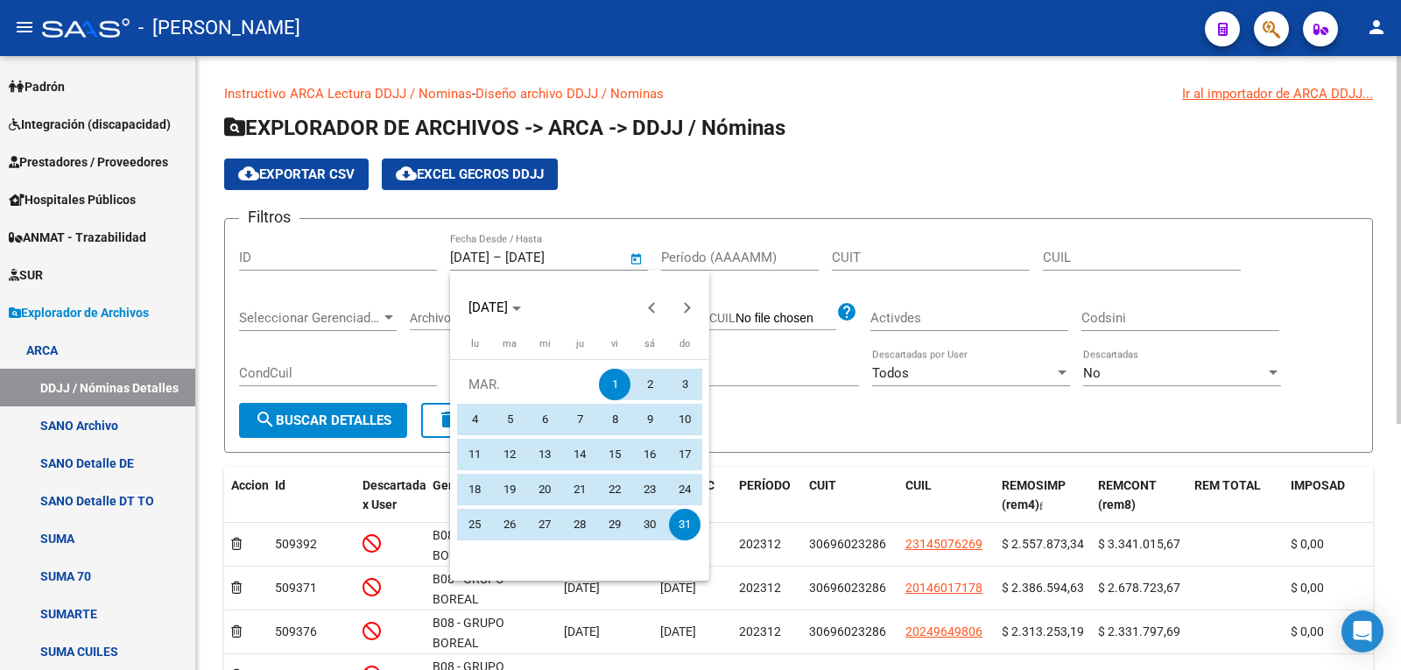
click at [643, 260] on div at bounding box center [700, 335] width 1401 height 670
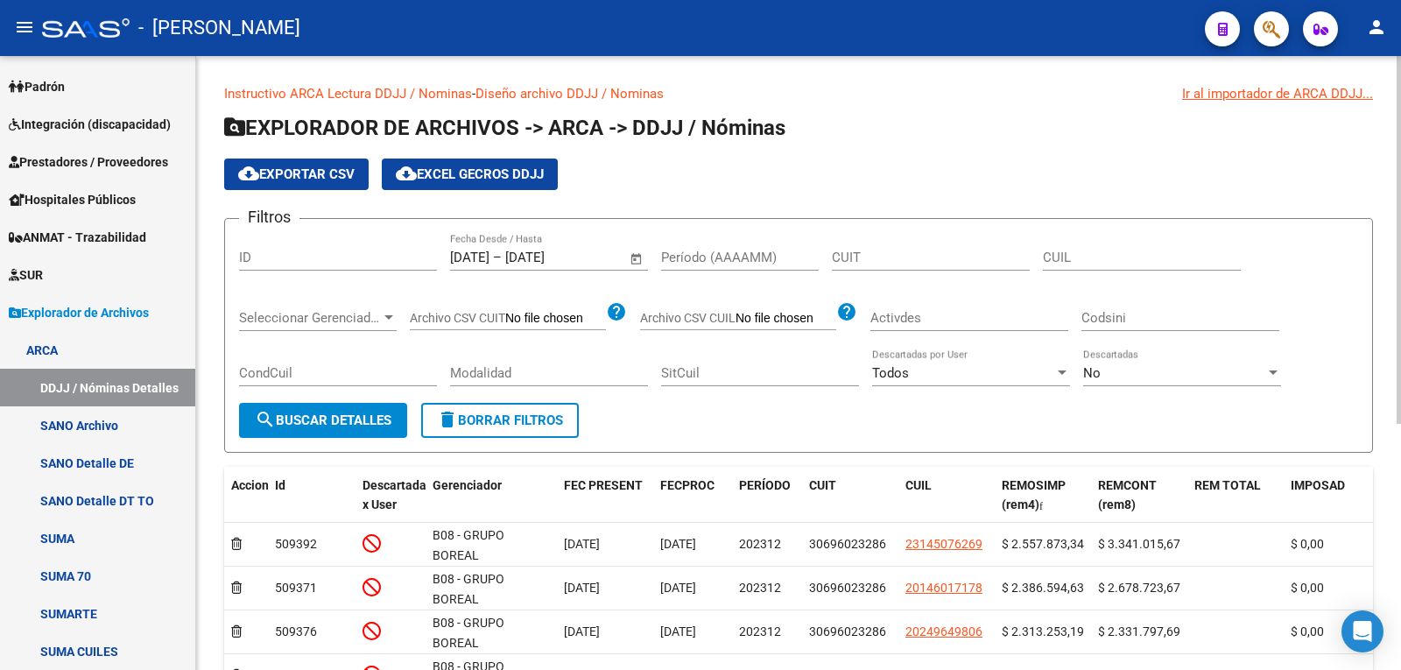
click at [370, 415] on span "search Buscar Detalles" at bounding box center [323, 420] width 137 height 16
click at [342, 388] on div "CondCuil" at bounding box center [338, 376] width 198 height 54
click at [340, 412] on button "search Buscar Detalles" at bounding box center [323, 420] width 168 height 35
click at [335, 179] on span "cloud_download Exportar CSV" at bounding box center [296, 174] width 116 height 16
click at [644, 259] on span "Open calendar" at bounding box center [637, 258] width 42 height 42
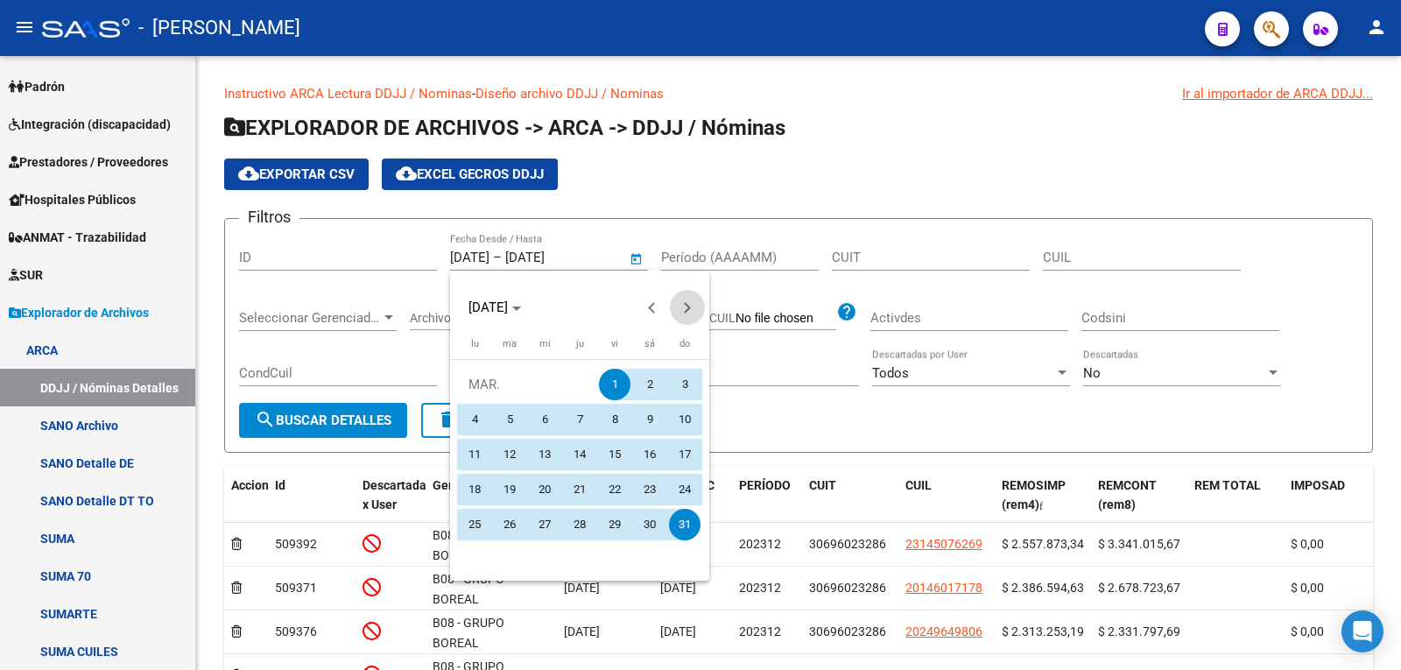
click at [690, 309] on span "Next month" at bounding box center [687, 307] width 35 height 35
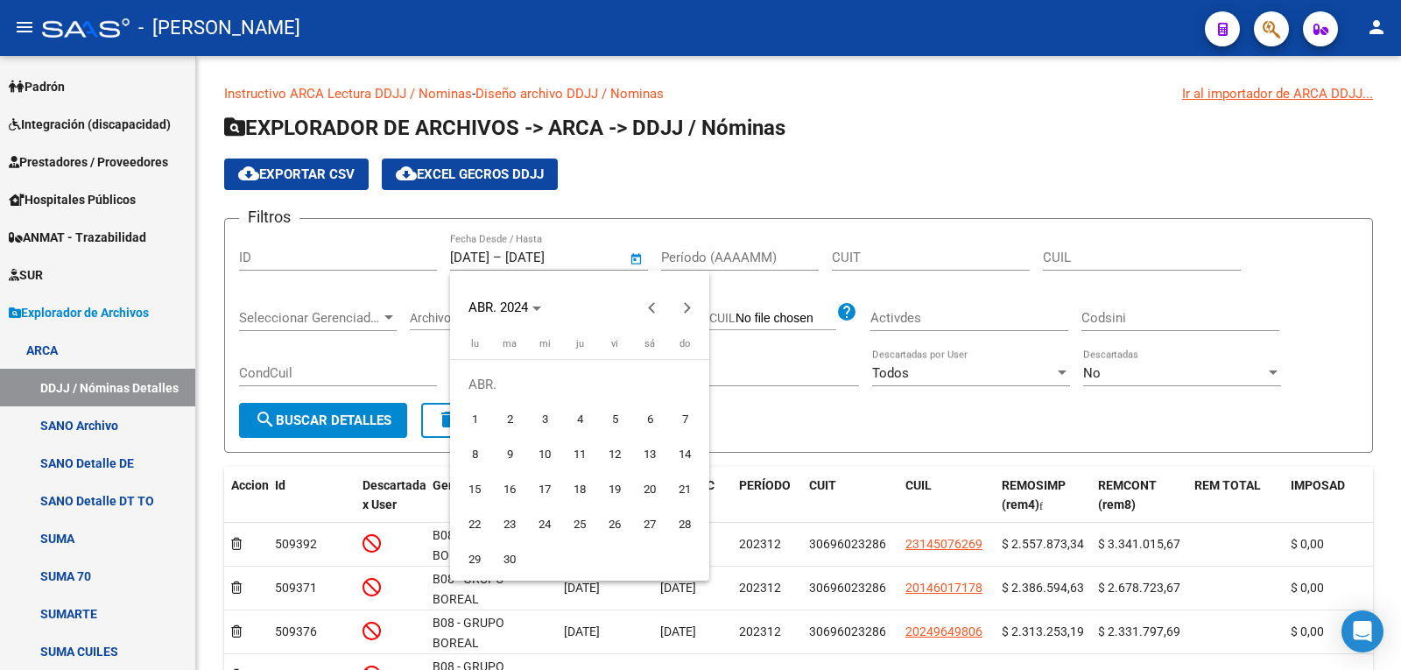
click at [468, 420] on span "1" at bounding box center [475, 420] width 32 height 32
type input "[DATE]"
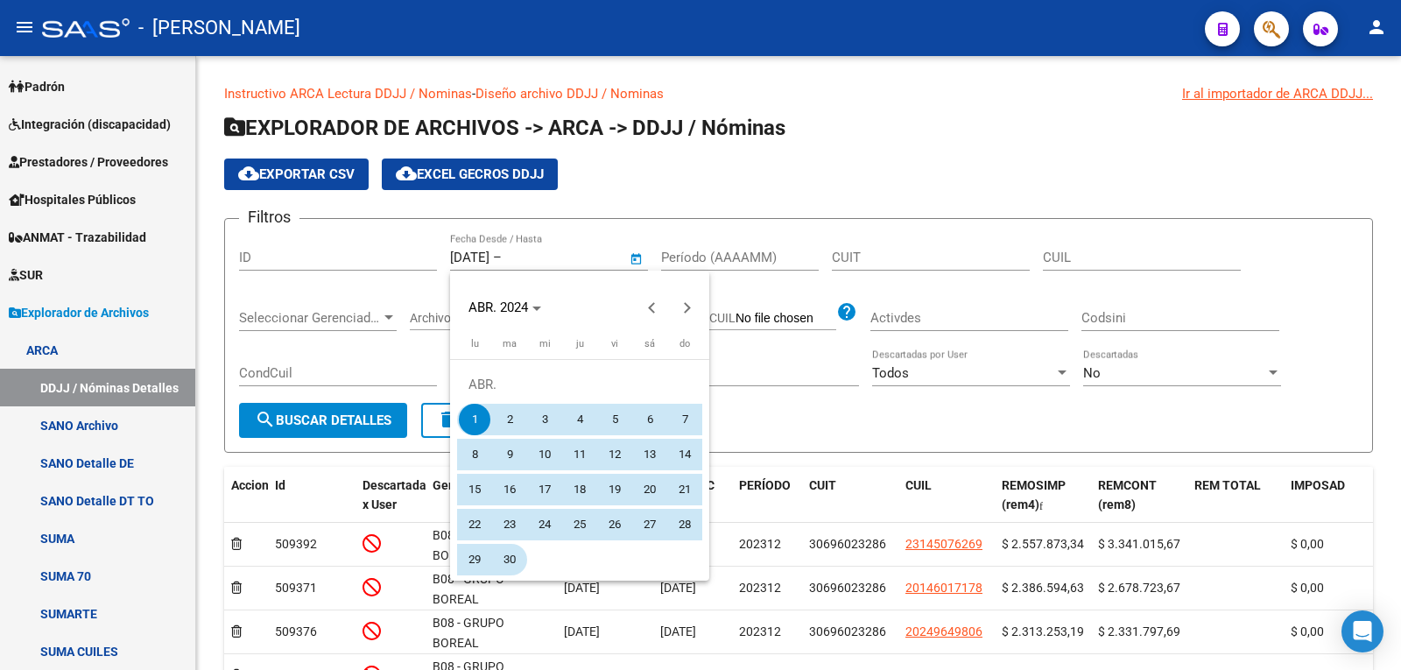
click at [514, 556] on span "30" at bounding box center [510, 560] width 32 height 32
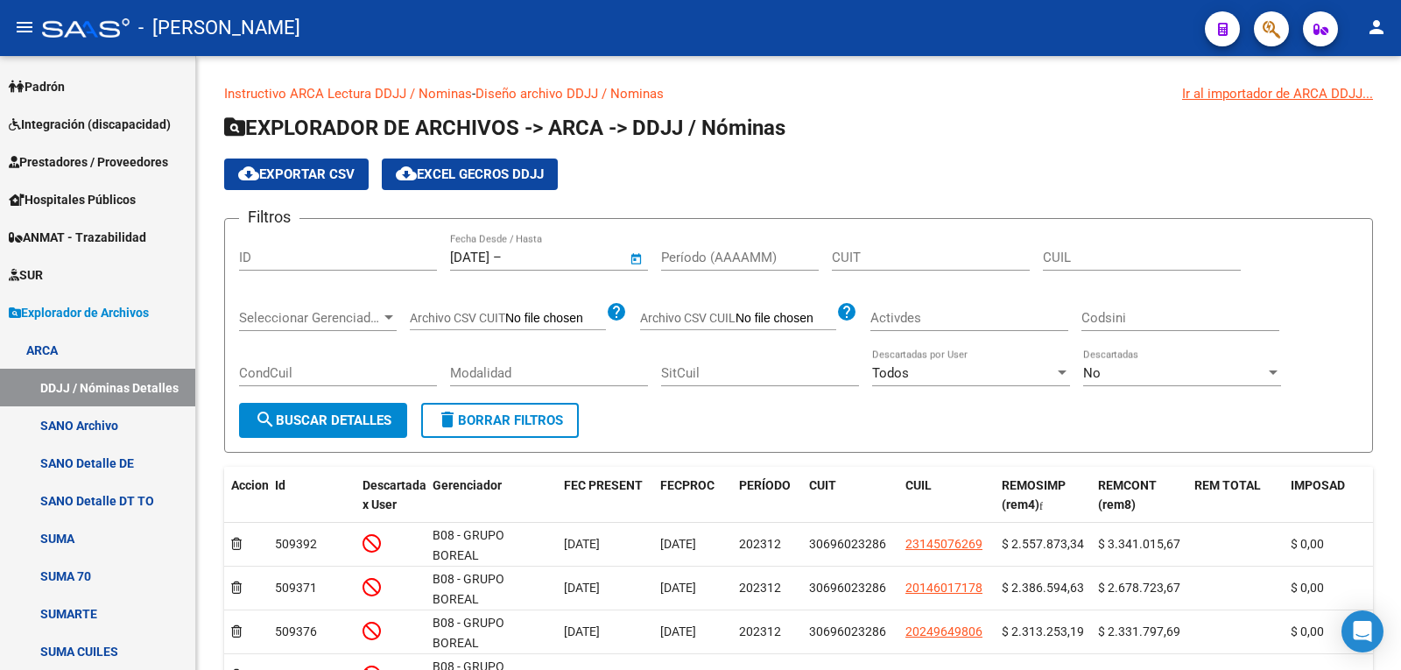
type input "[DATE]"
click at [312, 426] on span "search Buscar Detalles" at bounding box center [323, 420] width 137 height 16
click at [292, 180] on span "cloud_download Exportar CSV" at bounding box center [296, 174] width 116 height 16
click at [637, 258] on span "Open calendar" at bounding box center [637, 258] width 42 height 42
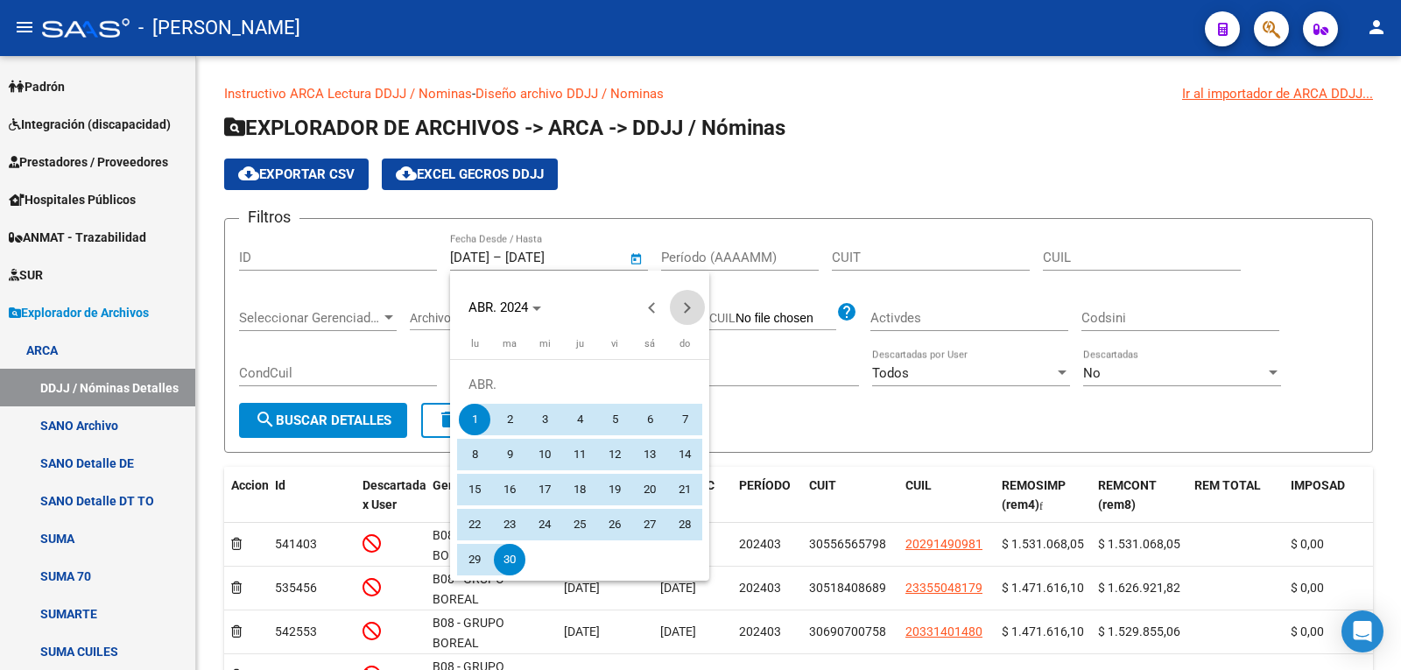
click at [696, 310] on span "Next month" at bounding box center [687, 307] width 35 height 35
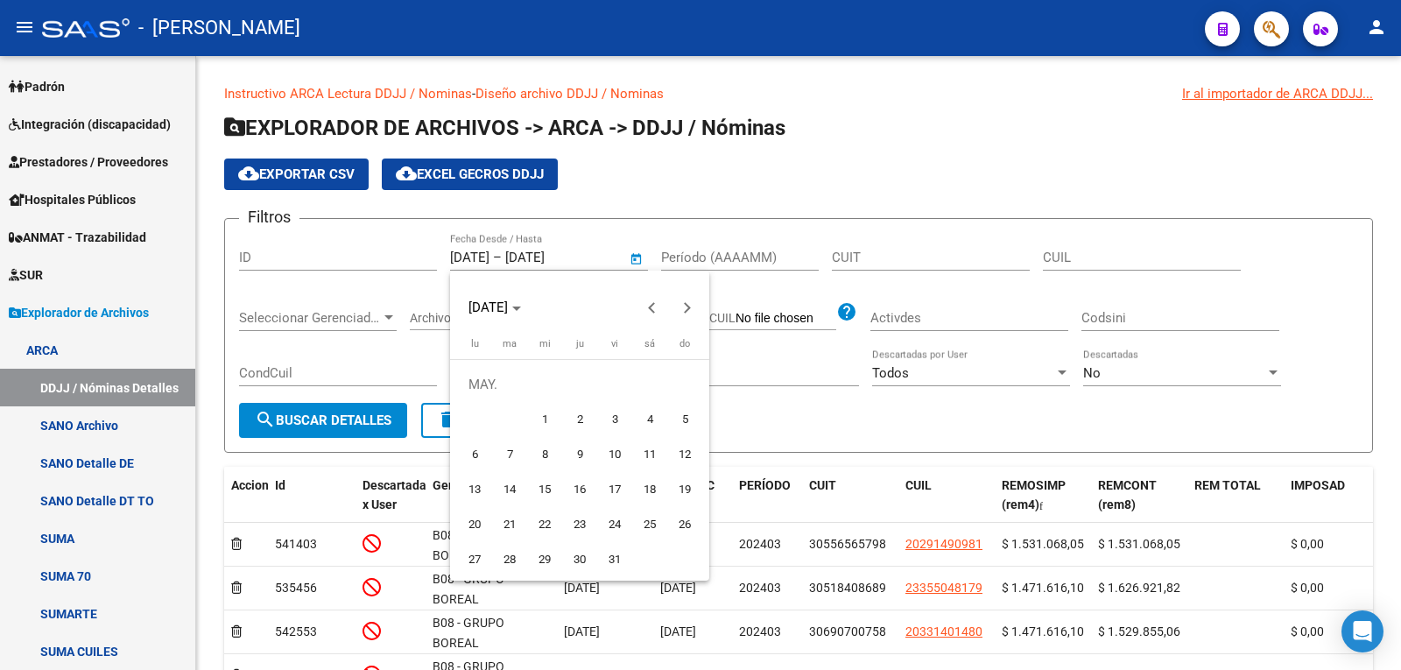
click at [551, 419] on span "1" at bounding box center [545, 420] width 32 height 32
type input "[DATE]"
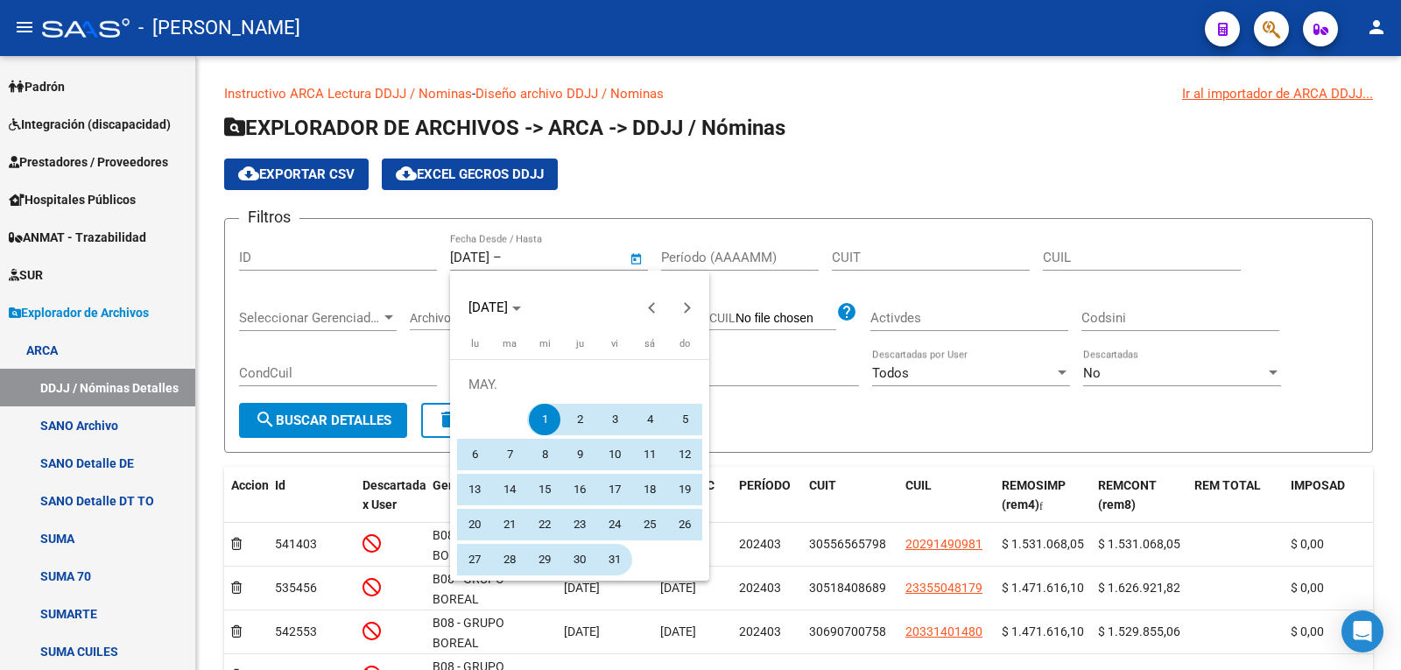
click at [606, 559] on span "31" at bounding box center [615, 560] width 32 height 32
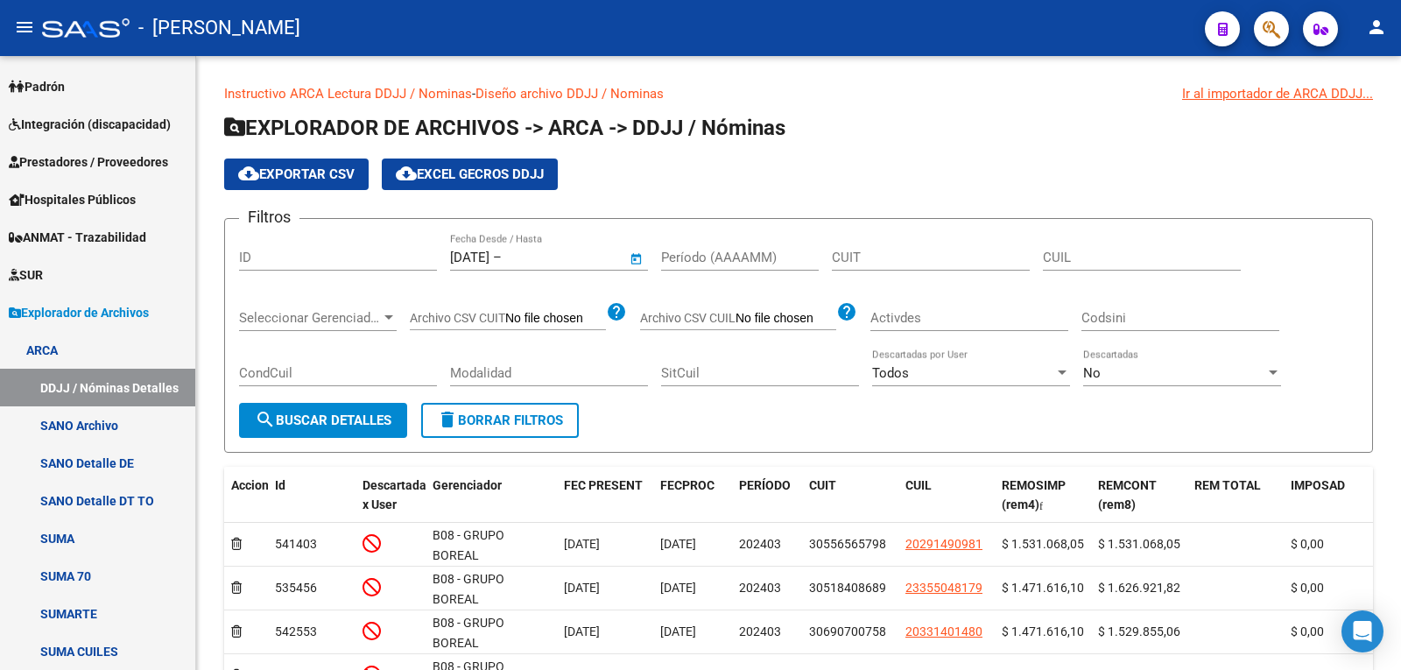
type input "[DATE]"
click at [353, 418] on span "search Buscar Detalles" at bounding box center [323, 420] width 137 height 16
click at [324, 169] on span "cloud_download Exportar CSV" at bounding box center [296, 174] width 116 height 16
click at [634, 251] on span "Open calendar" at bounding box center [637, 258] width 42 height 42
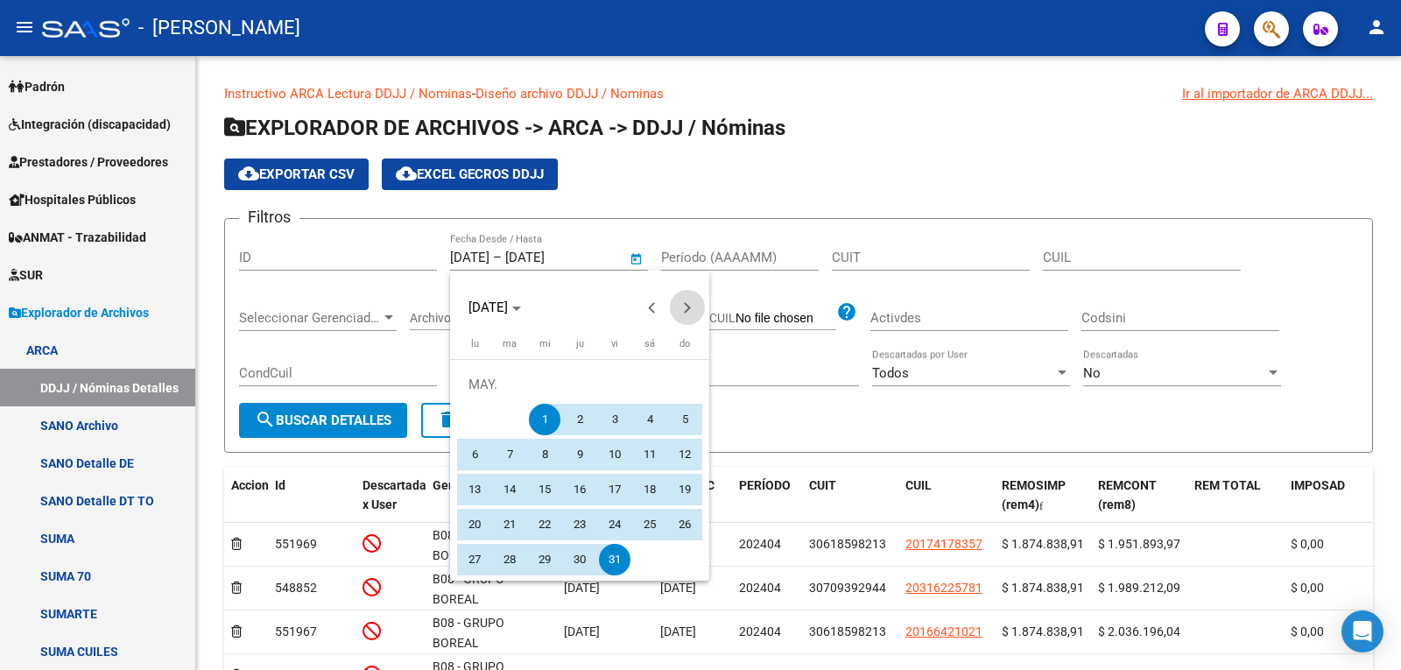
click at [694, 307] on span "Next month" at bounding box center [687, 307] width 35 height 35
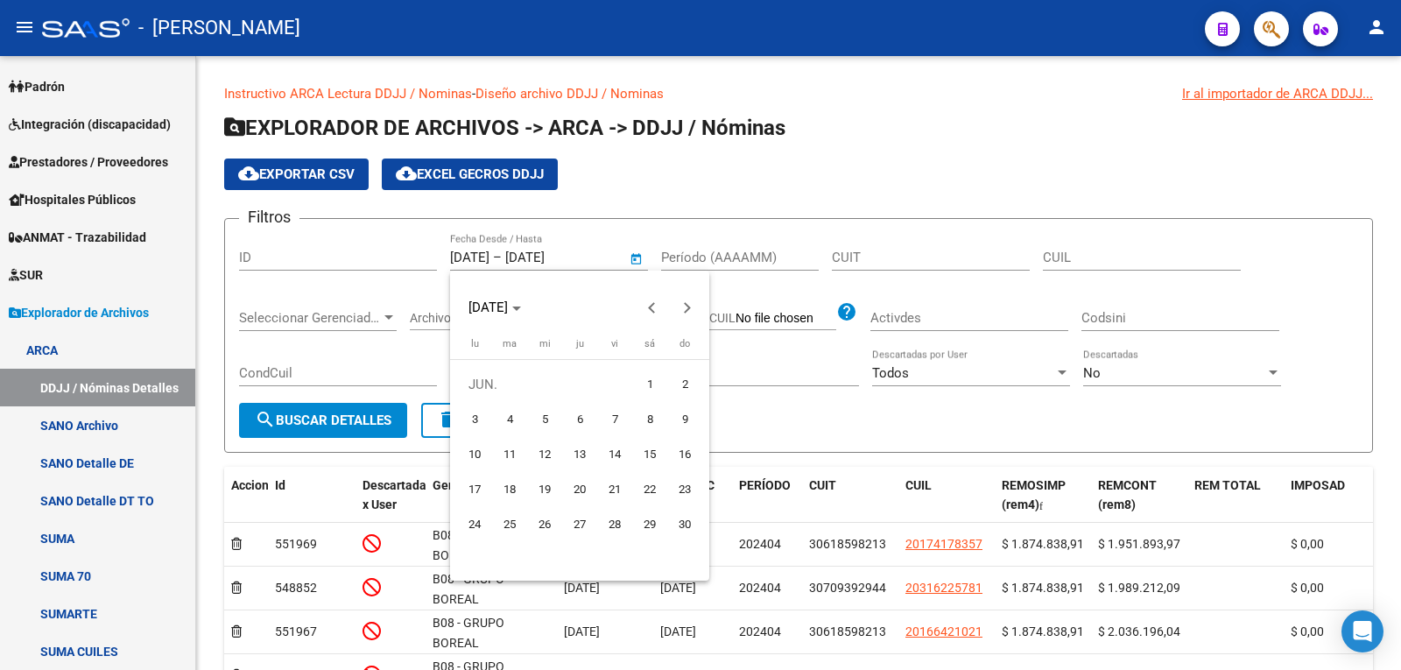
click at [640, 388] on span "1" at bounding box center [650, 385] width 32 height 32
type input "[DATE]"
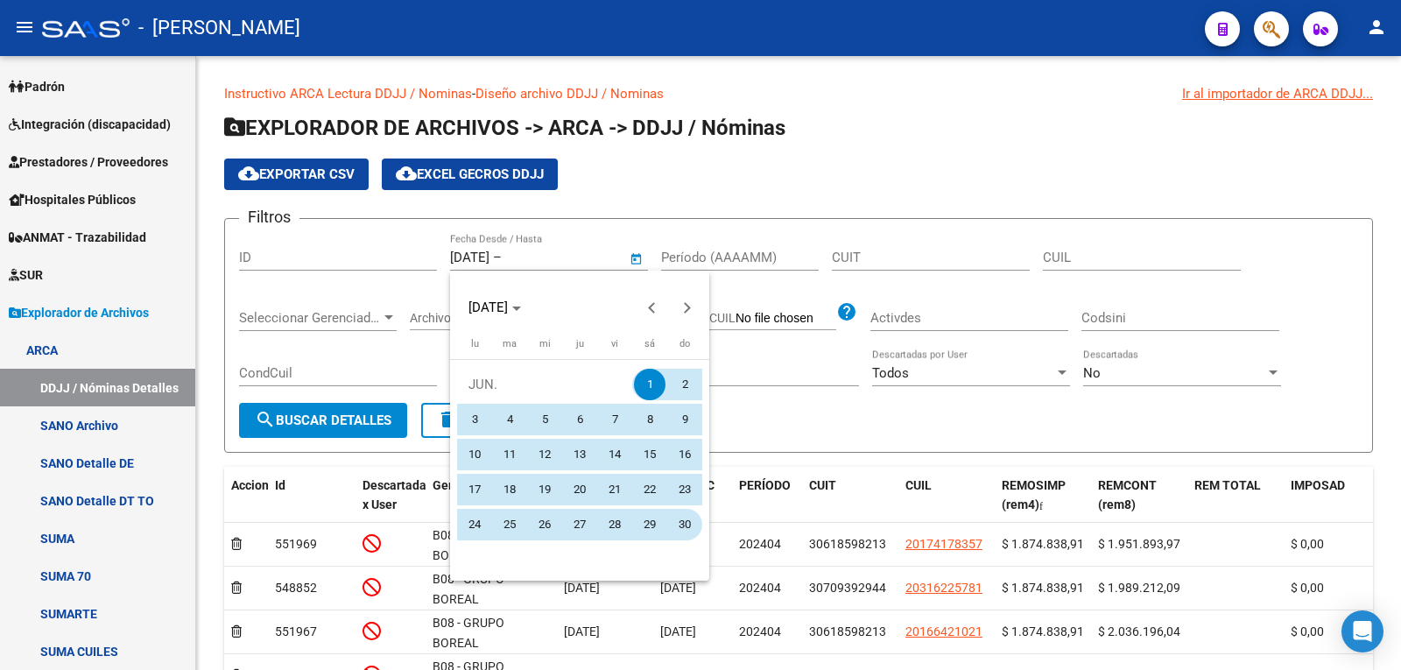
click at [683, 525] on span "30" at bounding box center [685, 525] width 32 height 32
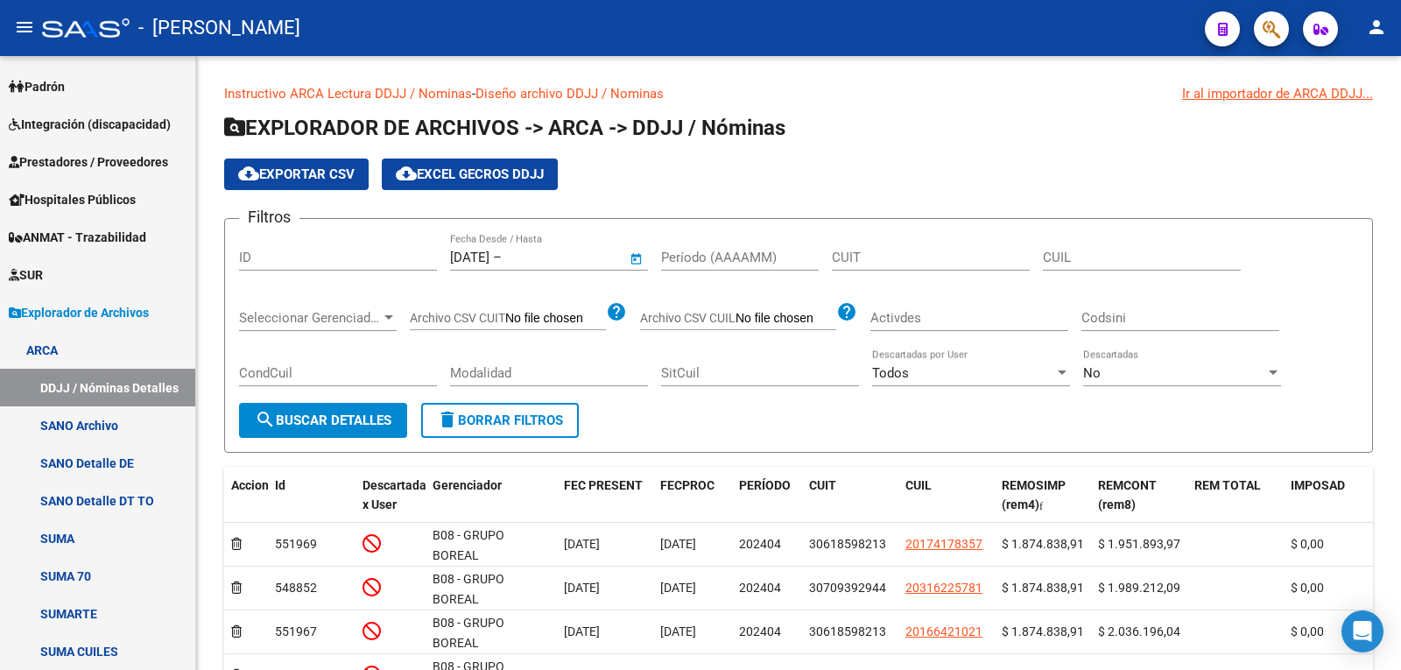
type input "[DATE]"
click at [291, 414] on span "search Buscar Detalles" at bounding box center [323, 420] width 137 height 16
click at [321, 178] on span "cloud_download Exportar CSV" at bounding box center [296, 174] width 116 height 16
click at [634, 255] on span "Open calendar" at bounding box center [637, 258] width 42 height 42
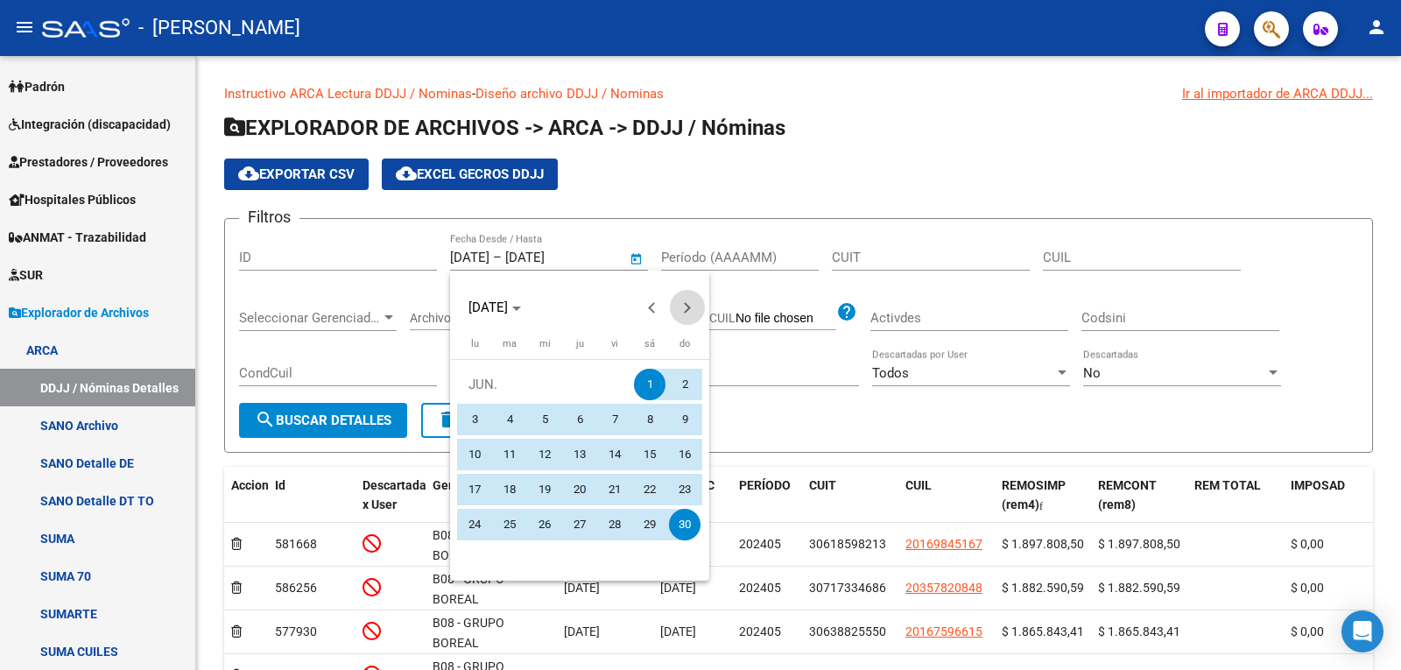
click at [689, 304] on span "Next month" at bounding box center [687, 307] width 35 height 35
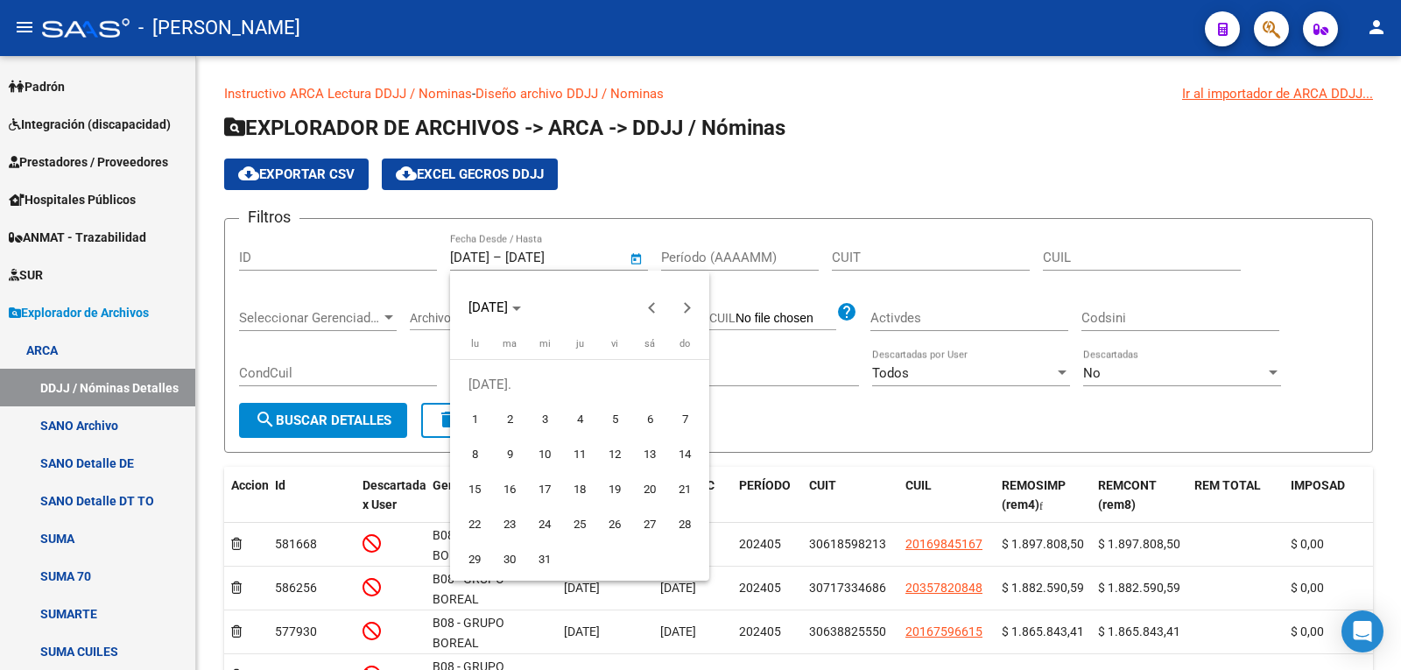
click at [472, 419] on span "1" at bounding box center [475, 420] width 32 height 32
type input "[DATE]"
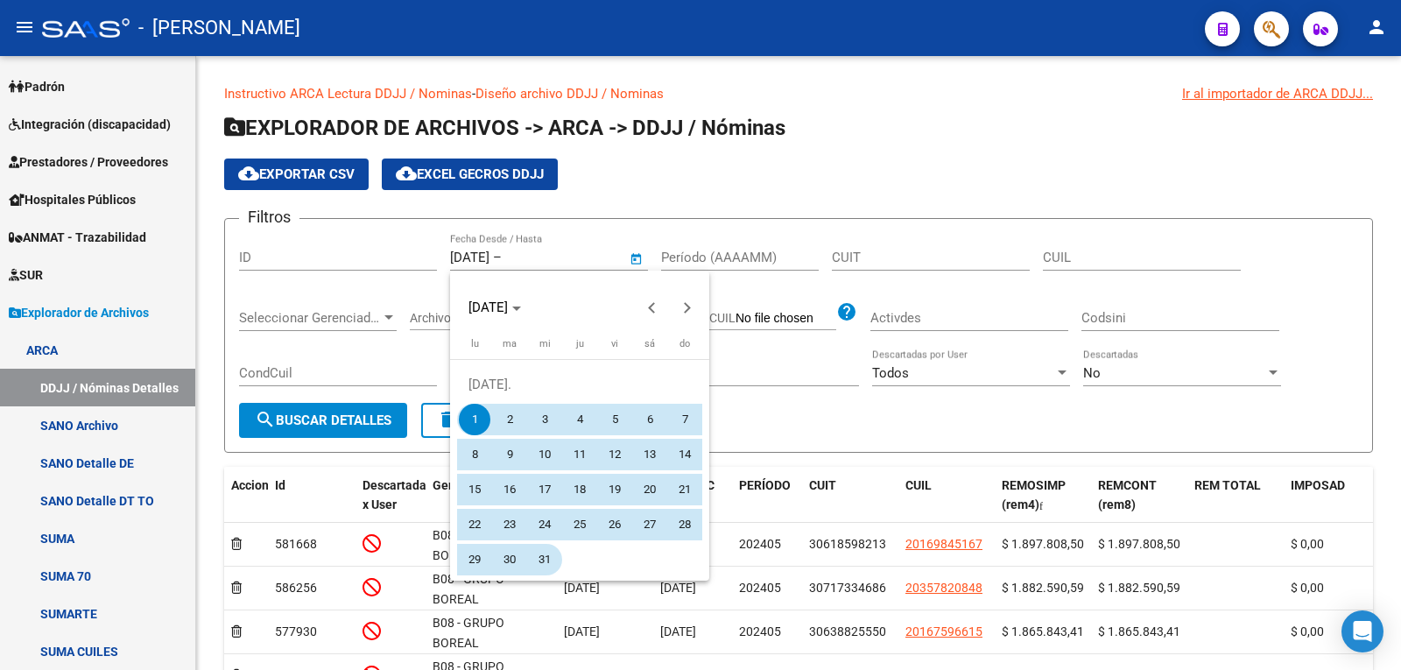
click at [539, 560] on span "31" at bounding box center [545, 560] width 32 height 32
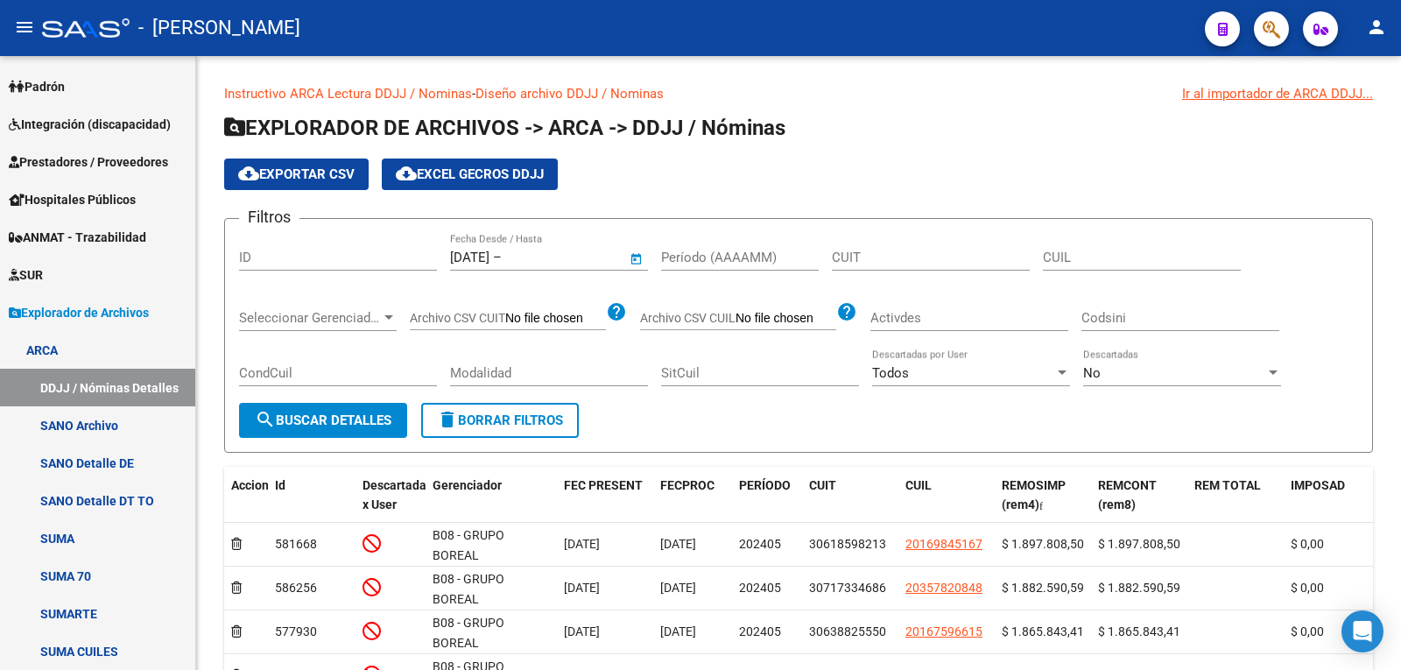
type input "[DATE]"
click at [385, 421] on span "search Buscar Detalles" at bounding box center [323, 420] width 137 height 16
click at [328, 165] on button "cloud_download Exportar CSV" at bounding box center [296, 175] width 144 height 32
click at [636, 259] on span "Open calendar" at bounding box center [637, 258] width 42 height 42
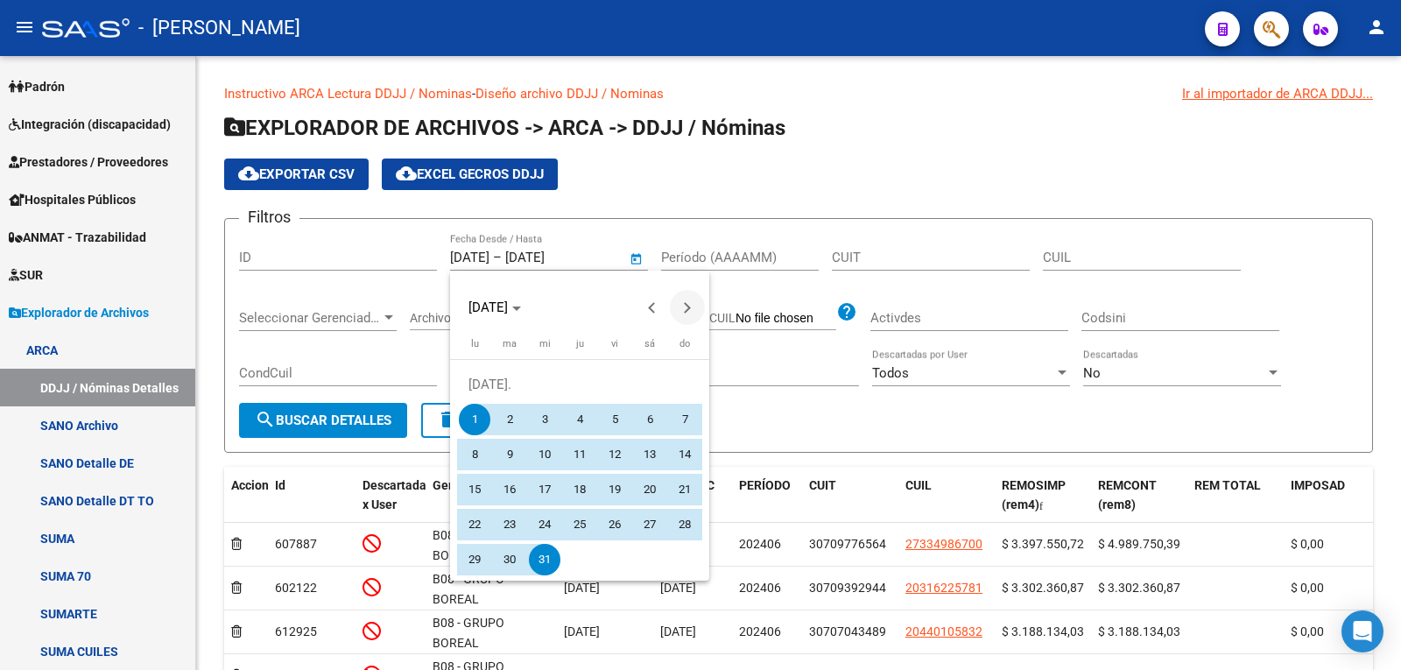
click at [688, 314] on span "Next month" at bounding box center [687, 307] width 35 height 35
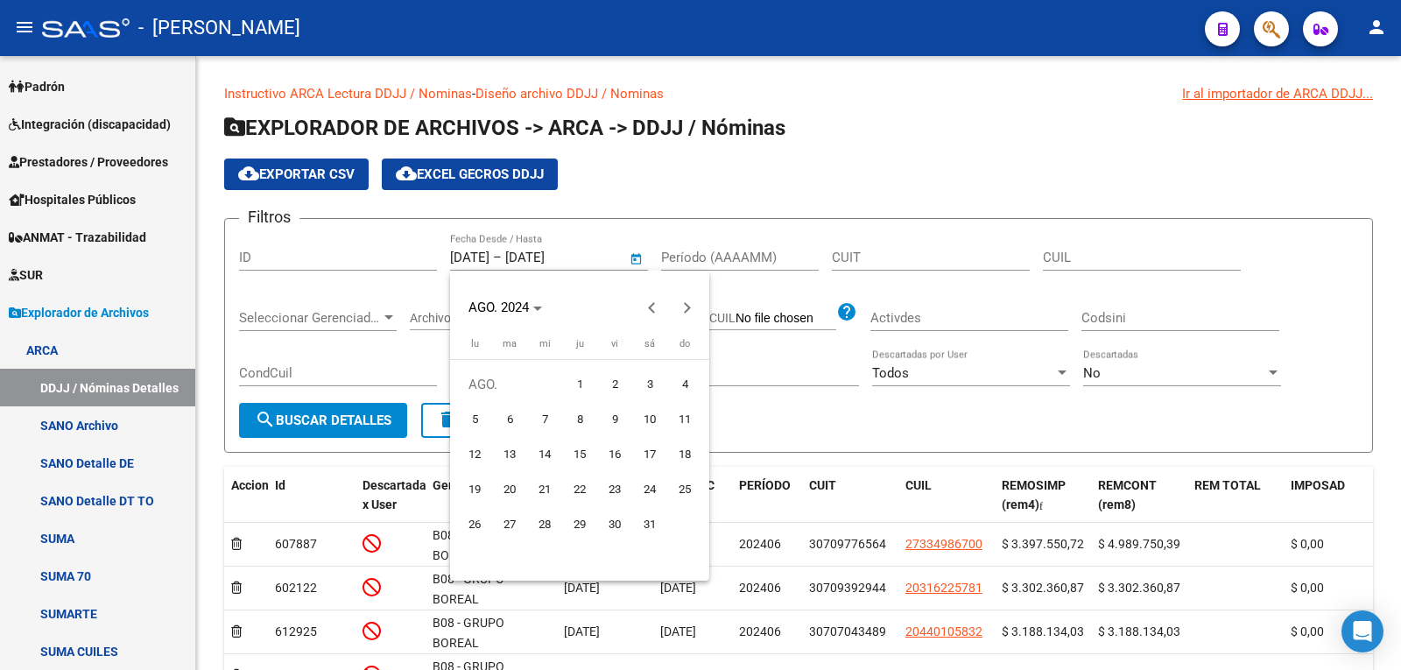
click at [572, 389] on span "1" at bounding box center [580, 385] width 32 height 32
type input "[DATE]"
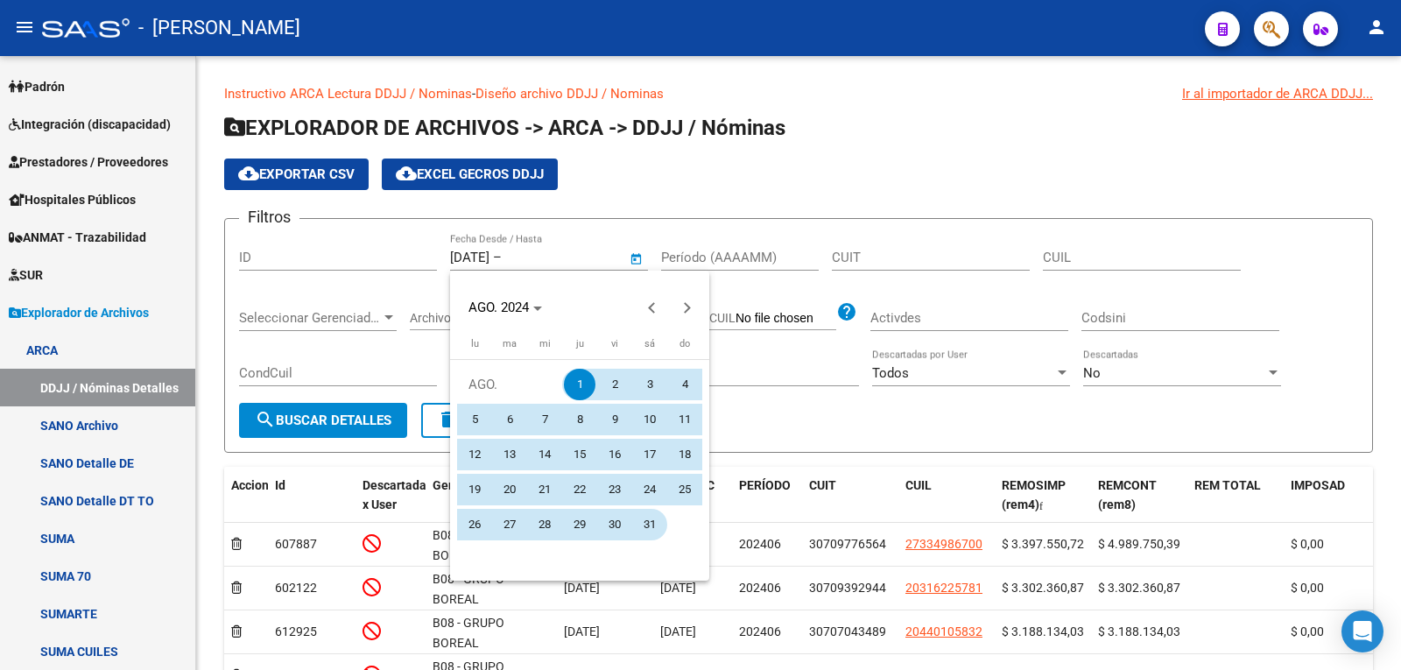
click at [654, 521] on span "31" at bounding box center [650, 525] width 32 height 32
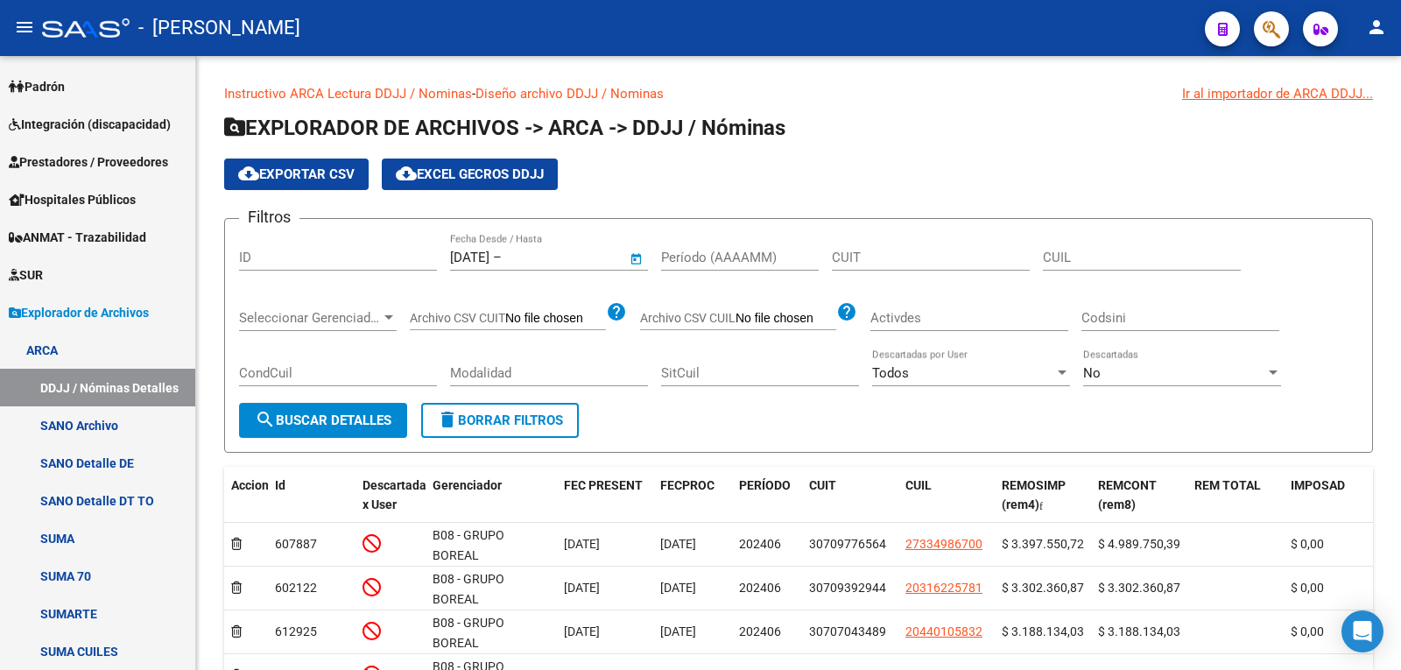
type input "[DATE]"
click at [359, 427] on span "search Buscar Detalles" at bounding box center [323, 420] width 137 height 16
click at [370, 407] on button "search Buscar Detalles" at bounding box center [323, 420] width 168 height 35
click at [345, 187] on button "cloud_download Exportar CSV" at bounding box center [296, 175] width 144 height 32
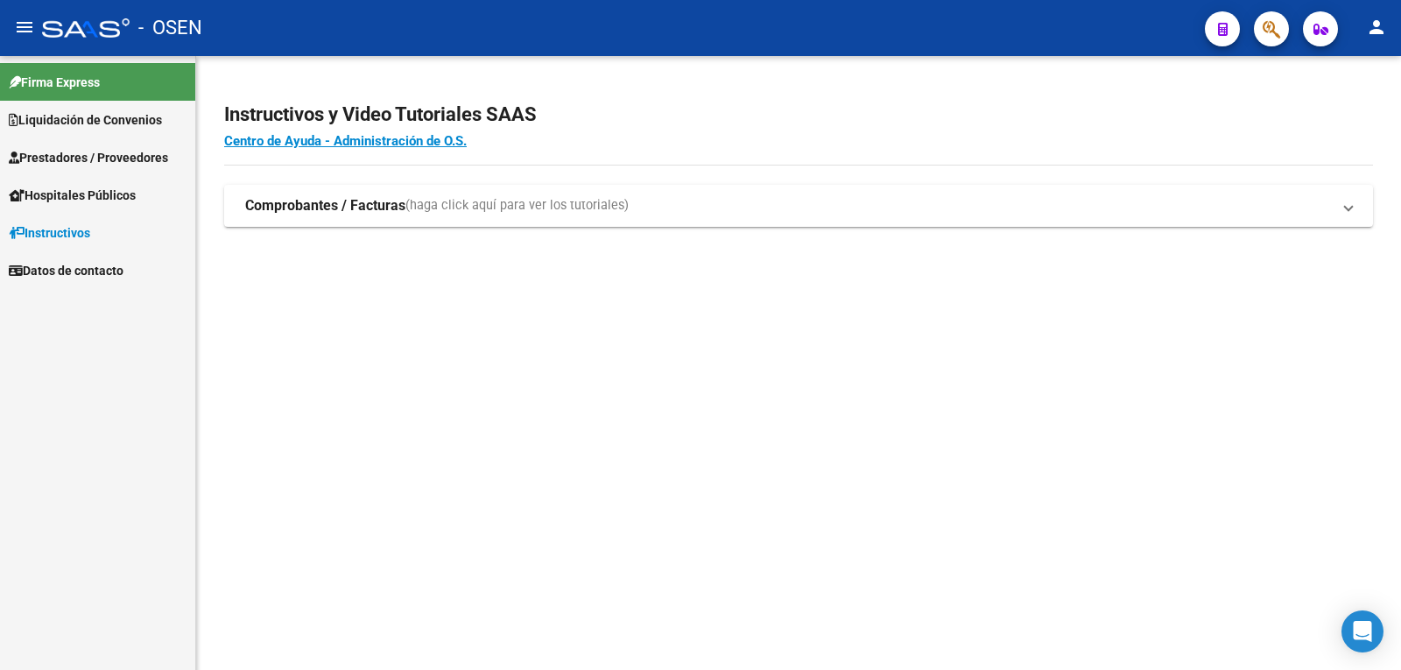
click at [135, 121] on span "Liquidación de Convenios" at bounding box center [85, 119] width 153 height 19
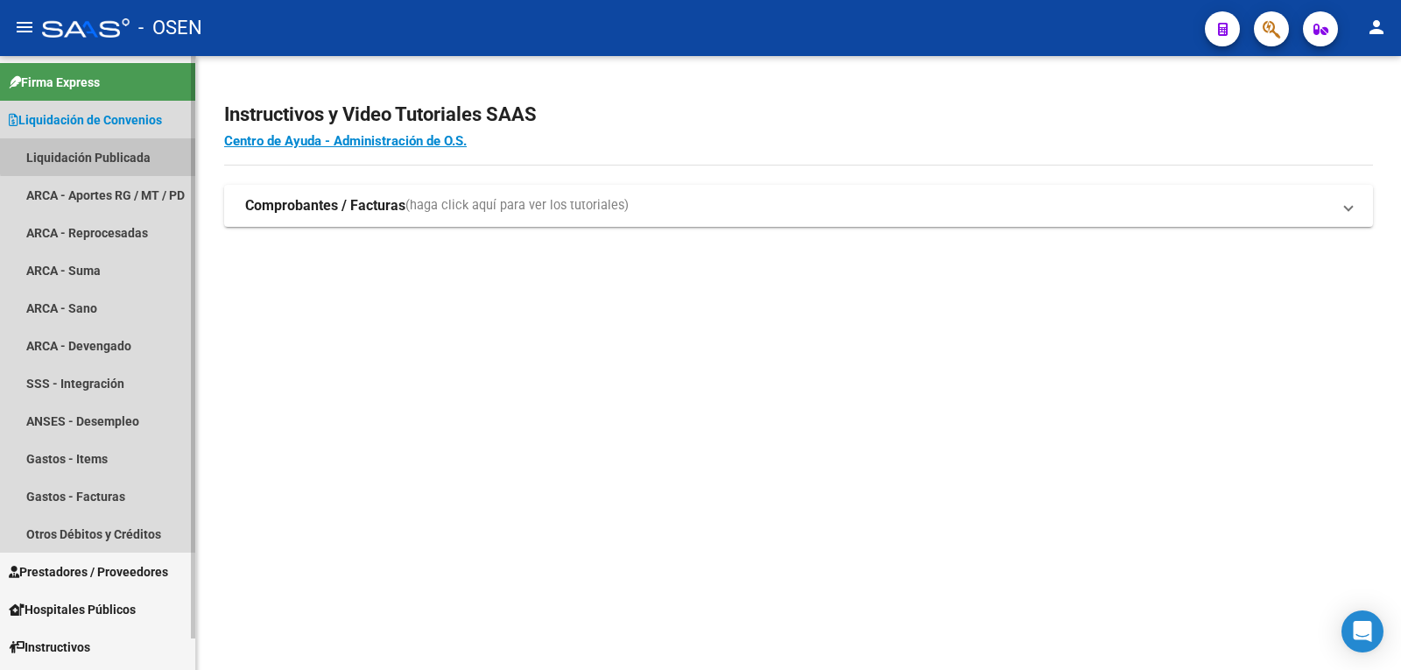
click at [121, 142] on link "Liquidación Publicada" at bounding box center [97, 157] width 195 height 38
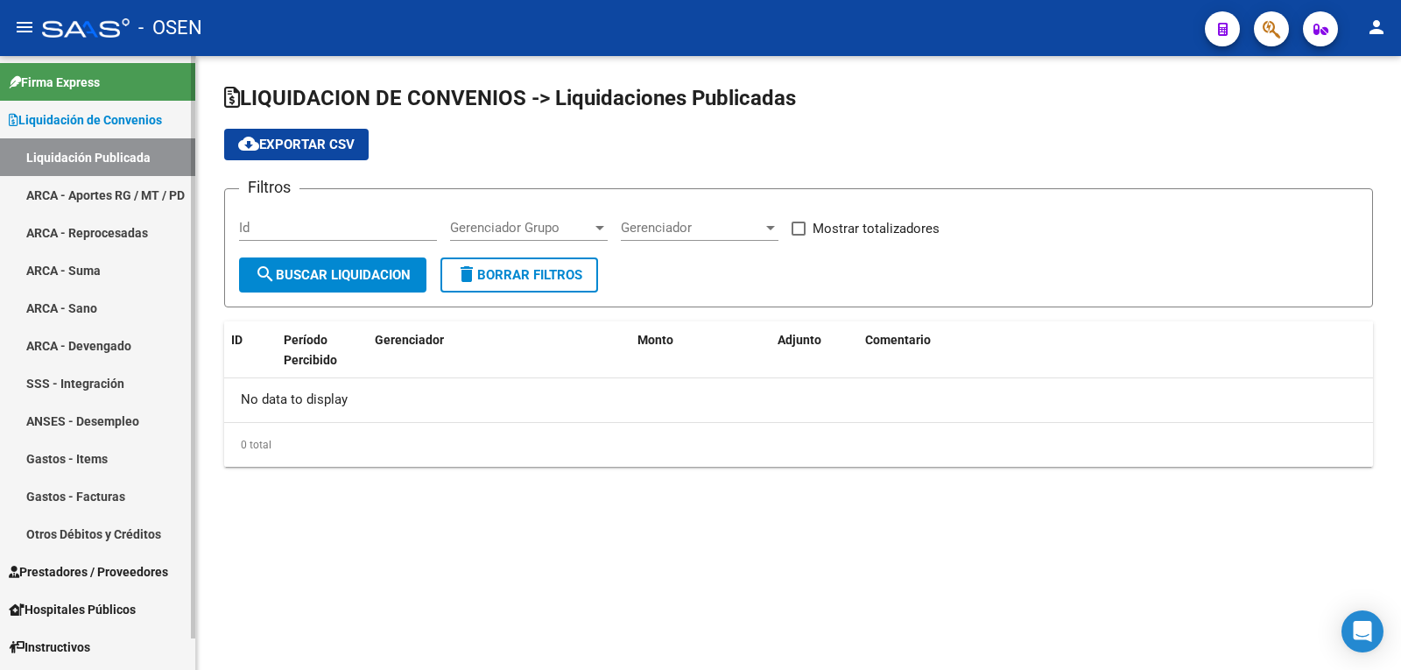
checkbox input "true"
